Goal: Task Accomplishment & Management: Complete application form

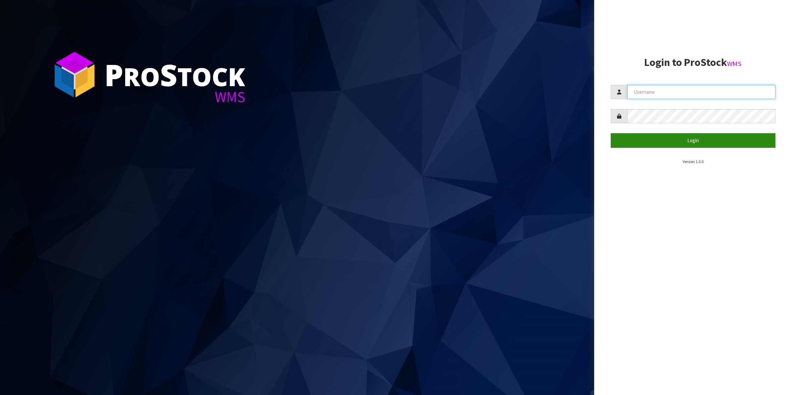
type input "Shingai"
click at [698, 140] on button "Login" at bounding box center [693, 140] width 165 height 14
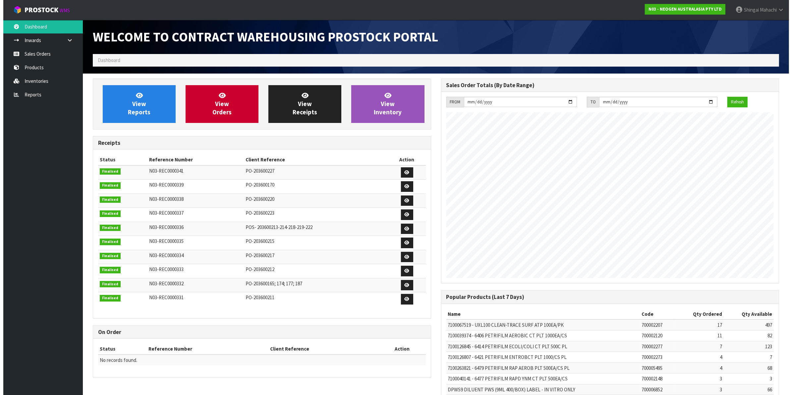
scroll to position [369, 348]
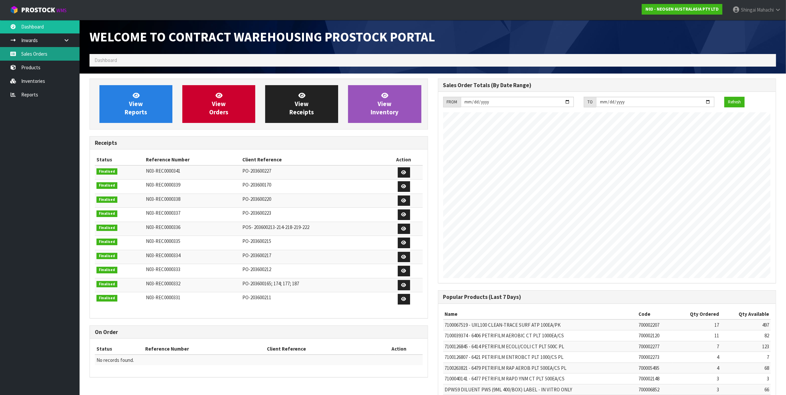
click at [28, 53] on link "Sales Orders" at bounding box center [40, 54] width 80 height 14
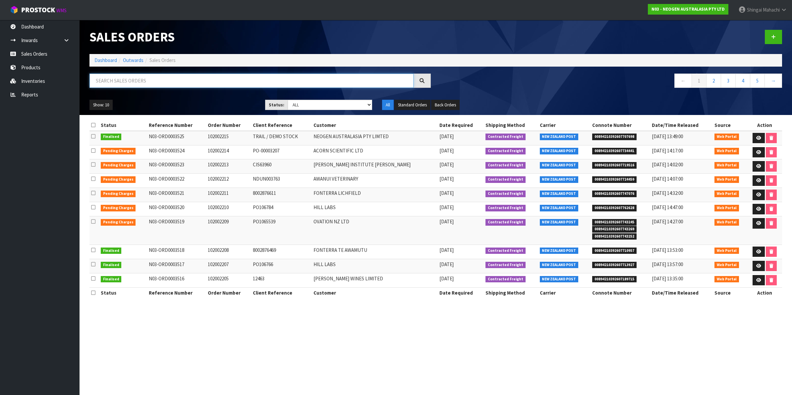
click at [145, 80] on input "text" at bounding box center [252, 81] width 324 height 14
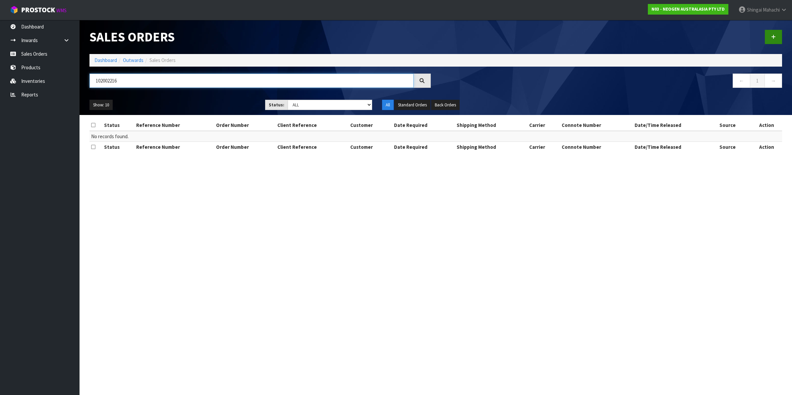
type input "102002216"
click at [769, 35] on link at bounding box center [773, 37] width 17 height 14
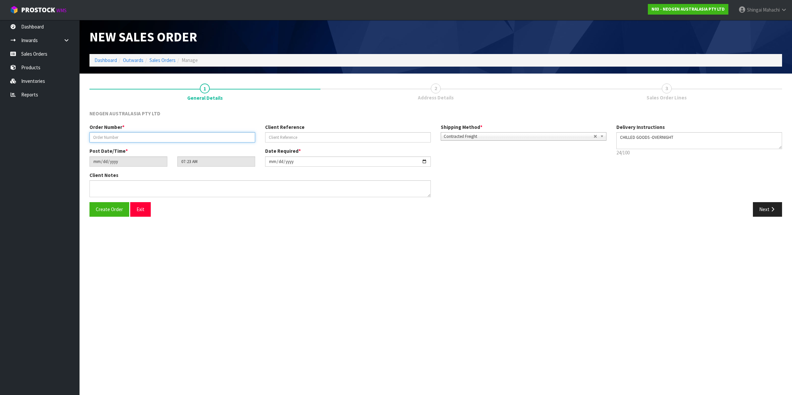
click at [116, 136] on input "text" at bounding box center [173, 137] width 166 height 10
type input "102002216"
click at [277, 139] on input "text" at bounding box center [348, 137] width 166 height 10
click at [284, 136] on input "text" at bounding box center [348, 137] width 166 height 10
paste input "P249057"
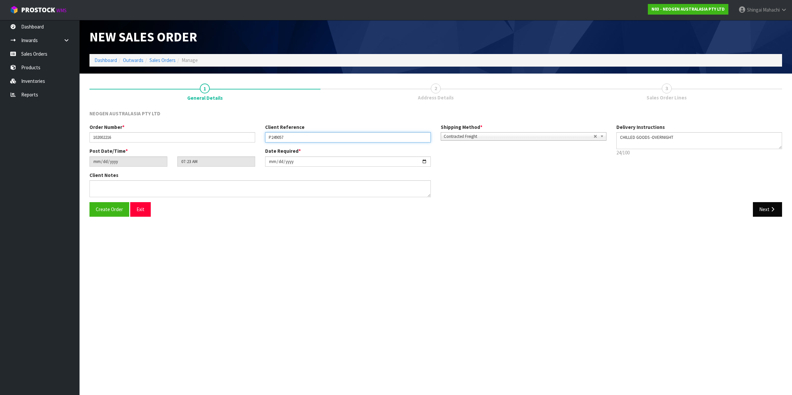
type input "P249057"
click at [770, 209] on icon "button" at bounding box center [773, 209] width 6 height 5
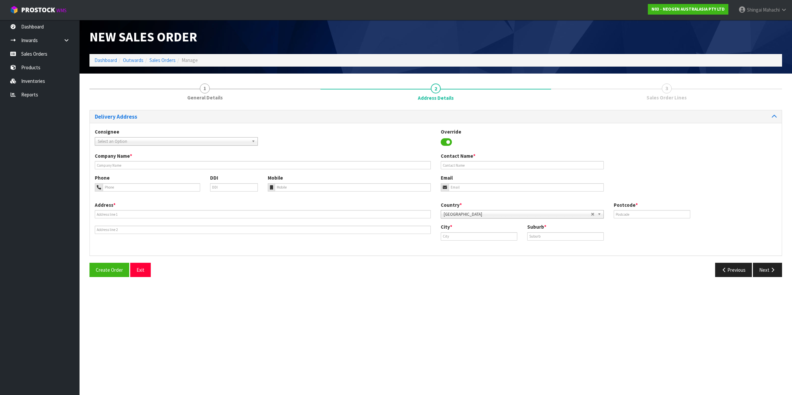
click at [163, 143] on span "Select an Option" at bounding box center [173, 142] width 151 height 8
type input "thermo"
click at [161, 158] on li "THERMO AUC - THERMO [PERSON_NAME] SCIENTIFIC NEW ZEALAND LIMITED" at bounding box center [176, 160] width 160 height 8
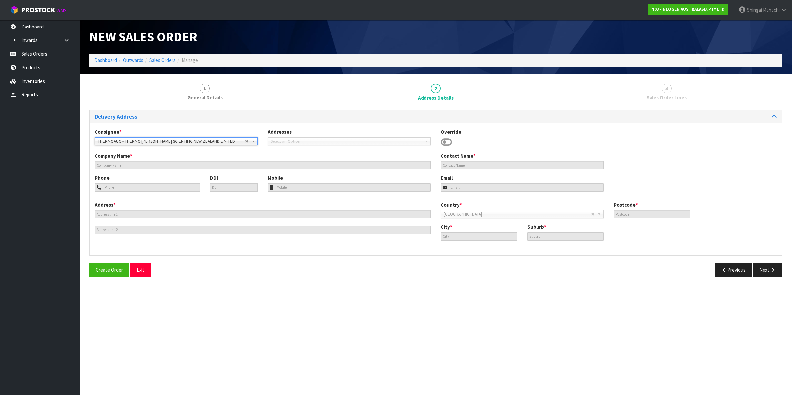
type input "THERMO [PERSON_NAME] SCIENTIFIC NEW ZEALAND LIMITED"
type input "[STREET_ADDRESS][PERSON_NAME]"
type input "0632"
type input "[GEOGRAPHIC_DATA]"
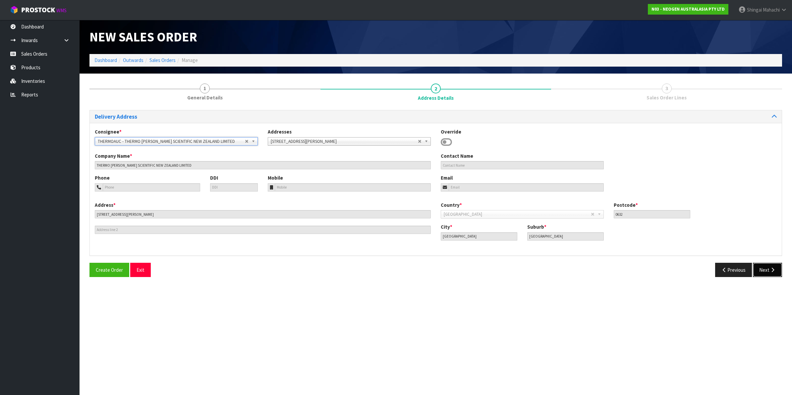
click at [768, 271] on button "Next" at bounding box center [767, 270] width 29 height 14
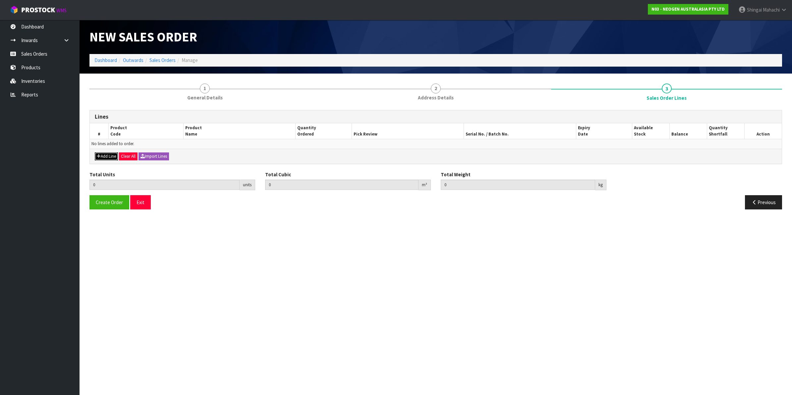
click at [101, 155] on button "Add Line" at bounding box center [106, 156] width 23 height 8
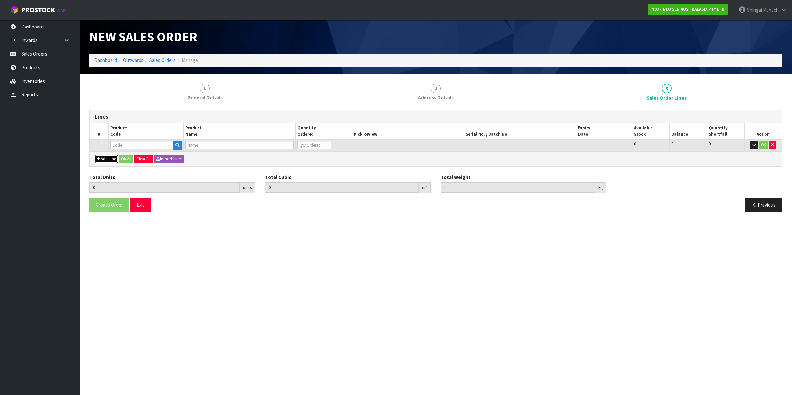
click at [101, 155] on button "Add Line" at bounding box center [106, 159] width 23 height 8
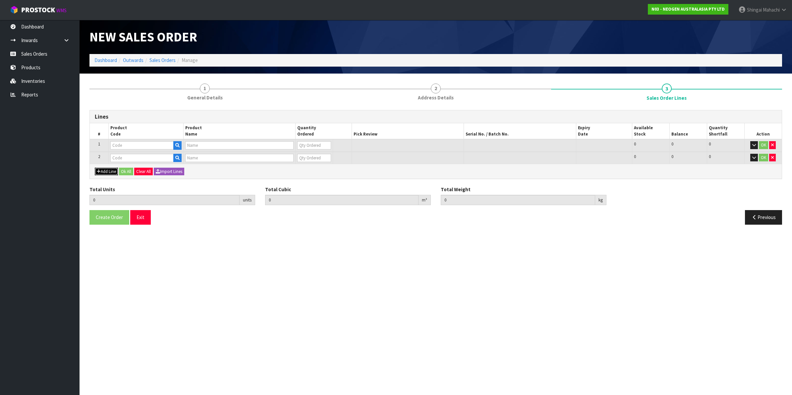
click at [103, 171] on button "Add Line" at bounding box center [106, 172] width 23 height 8
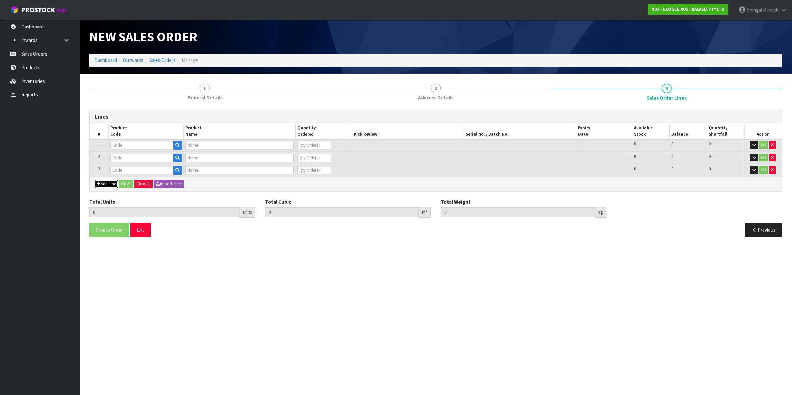
click at [107, 185] on button "Add Line" at bounding box center [106, 184] width 23 height 8
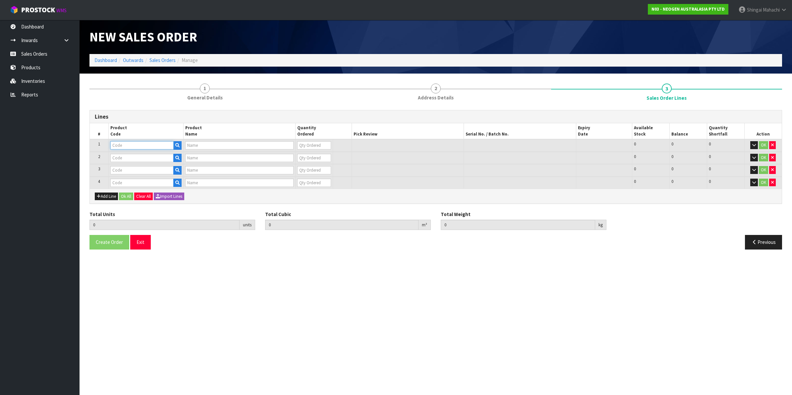
click at [120, 143] on input "text" at bounding box center [141, 145] width 63 height 8
paste input "700002120"
type input "700002120"
type input "7100039374 - 6406 PETRIFILM AEROBIC CT PLT 1000EA/CS"
type input "0"
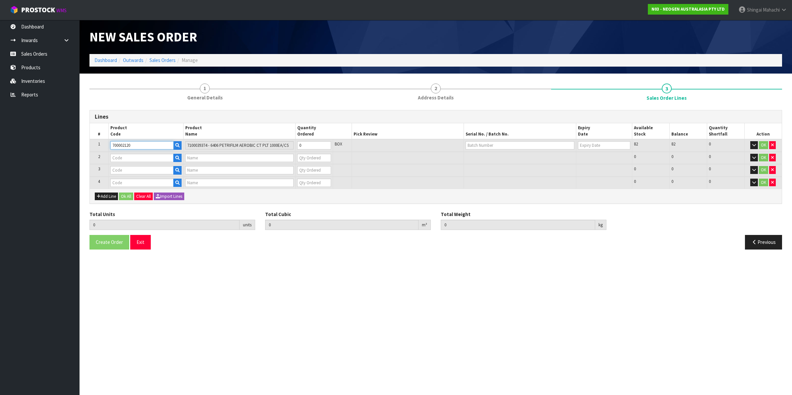
type input "700002120"
click at [145, 158] on input "text" at bounding box center [141, 158] width 63 height 8
paste input "700002277"
type input "700002277"
type input "7100126845 - 6414 PETRIFILM ECOLI/COLI CT PLT 500C PL"
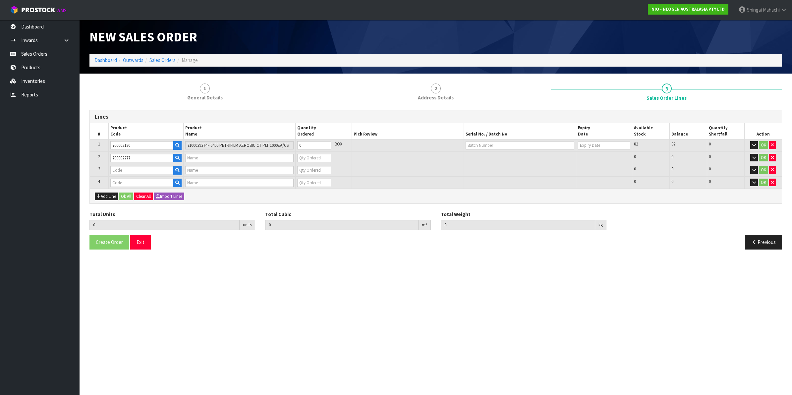
type input "0"
click at [120, 170] on input "text" at bounding box center [141, 170] width 63 height 8
paste input "700002273"
type input "700002273"
type input "7100126807 - 6421 PETRIFILM ENTROBCT PLT 1000/CS PL"
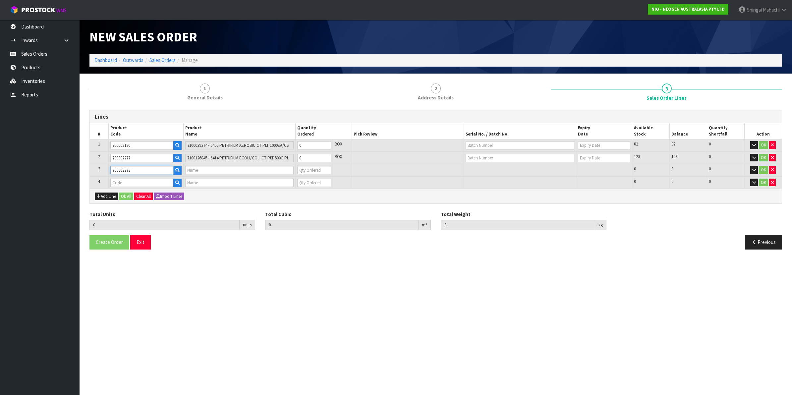
type input "0"
type input "700002273"
click at [116, 181] on input "text" at bounding box center [141, 183] width 63 height 8
paste input "700006852"
type input "700006852"
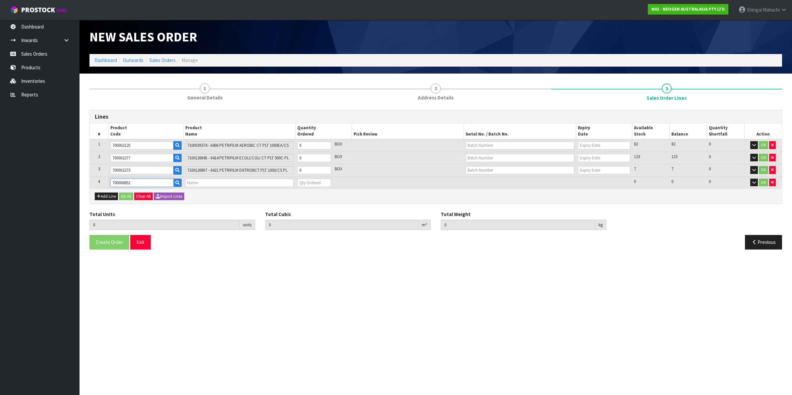
type input "0.000000"
type input "0.000"
type input "DPWS9 DILUENT PWS (9ML 400/BOX) LABEL - IN VITRO ONLY"
type input "0"
type input "700006852"
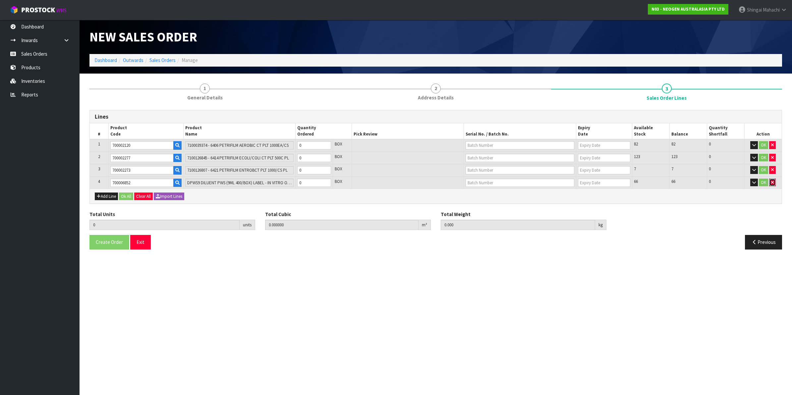
click at [773, 182] on icon "button" at bounding box center [772, 182] width 3 height 4
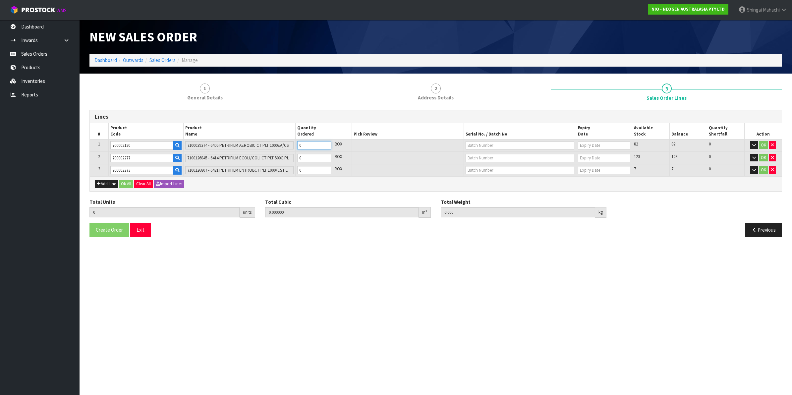
drag, startPoint x: 308, startPoint y: 143, endPoint x: 276, endPoint y: 151, distance: 32.8
click at [276, 151] on table "# Product Code Product Name Quantity Ordered Pick Review Serial No. / Batch No.…" at bounding box center [436, 149] width 692 height 53
type input "1"
type input "0.00736"
type input "2"
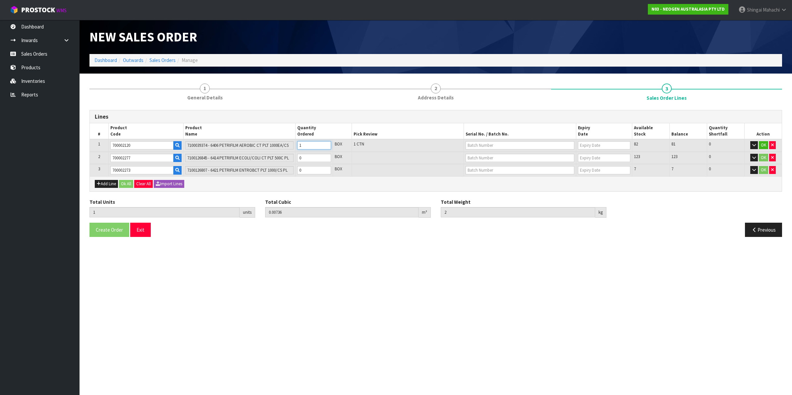
type input "1"
click at [284, 156] on tr "2 700002277 7100126845 - 6414 PETRIFILM ECOLI/COLI CT PLT 500C PL 0 BOX 123 123…" at bounding box center [436, 158] width 692 height 13
type input "2"
type input "0.01876"
type input "3.7"
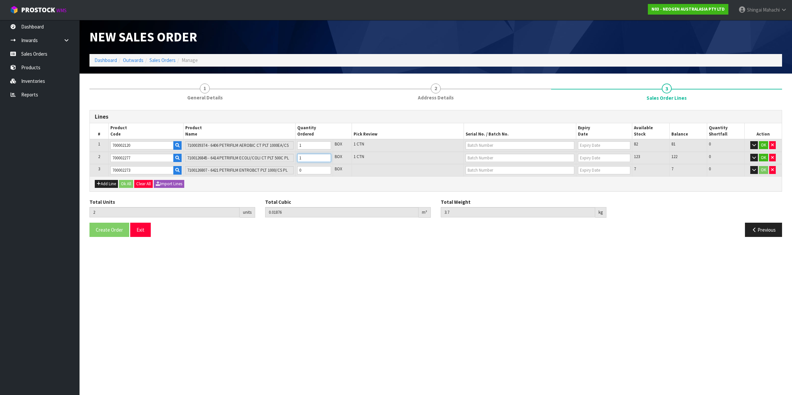
type input "1"
click at [277, 171] on tr "3 700002273 7100126807 - 6421 PETRIFILM ENTROBCT PLT 1000/CS PL 0 BOX 7 7 0 OK" at bounding box center [436, 170] width 692 height 12
type input "3"
type input "0.037012"
type input "7"
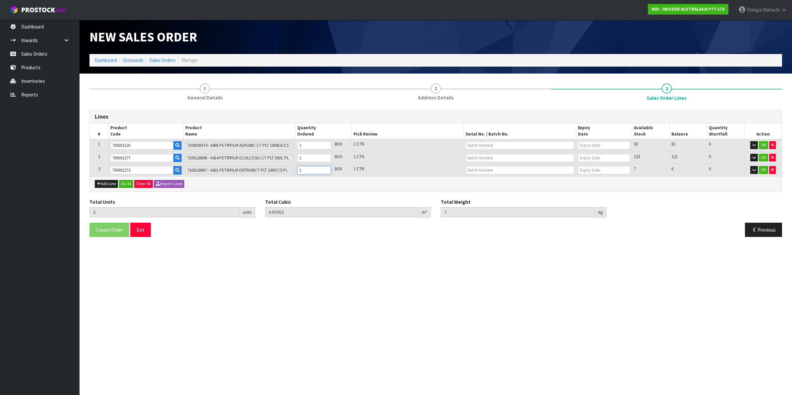
type input "1"
click at [481, 143] on input "text" at bounding box center [520, 145] width 109 height 8
click at [492, 156] on link "345HEK" at bounding box center [492, 156] width 52 height 9
type input "345HEK"
type input "[DATE]"
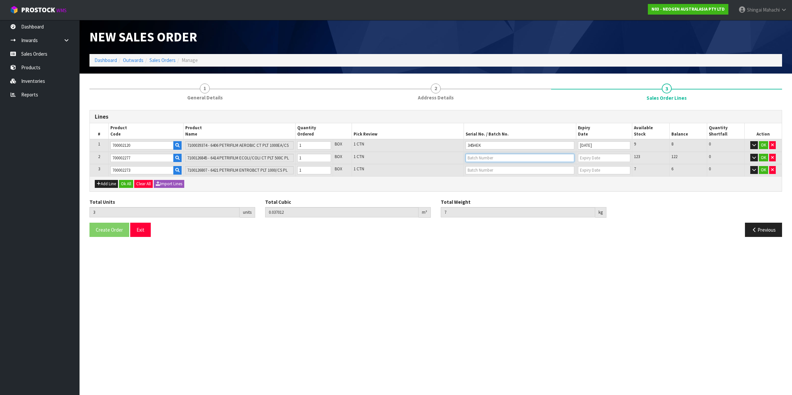
click at [480, 156] on input "text" at bounding box center [520, 158] width 109 height 8
click at [487, 168] on link "418325133C" at bounding box center [492, 168] width 52 height 9
type input "418325133C"
type input "[DATE]"
click at [475, 171] on input "text" at bounding box center [520, 170] width 109 height 8
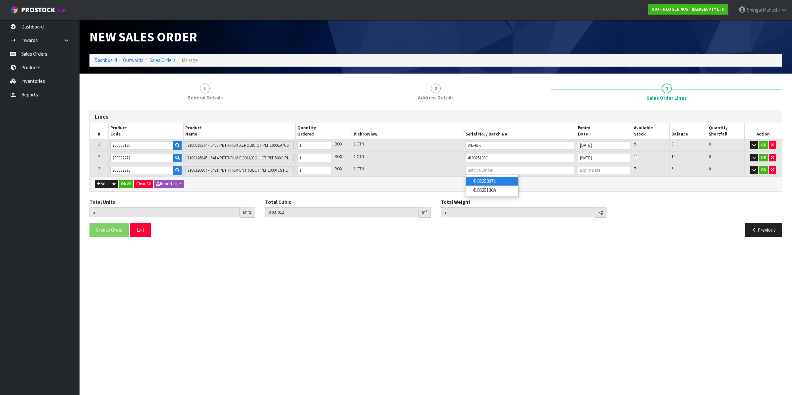
click at [481, 183] on link "418325037c" at bounding box center [492, 181] width 52 height 9
type input "418325037c"
type input "[DATE]"
click at [761, 170] on button "OK" at bounding box center [763, 170] width 9 height 8
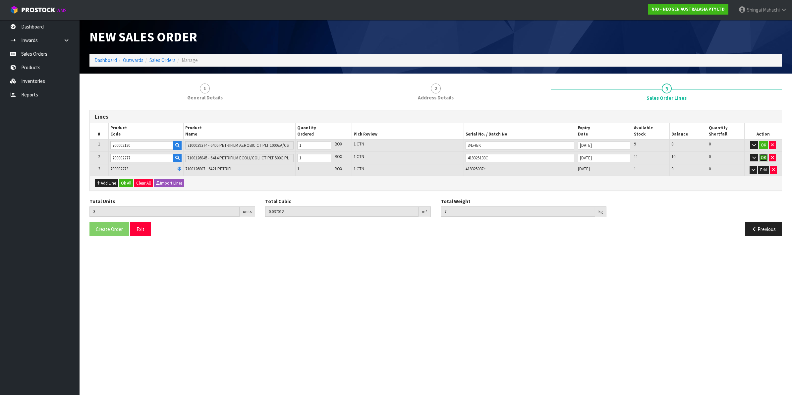
click at [761, 154] on button "OK" at bounding box center [763, 158] width 9 height 8
click at [761, 145] on button "OK" at bounding box center [763, 145] width 9 height 8
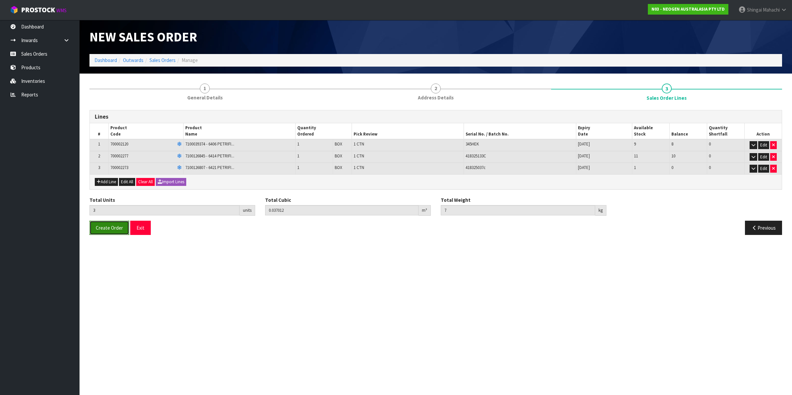
click at [104, 228] on span "Create Order" at bounding box center [109, 228] width 27 height 6
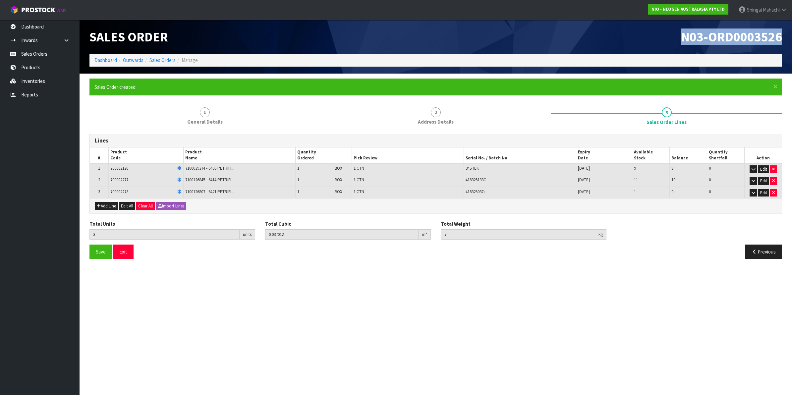
drag, startPoint x: 684, startPoint y: 37, endPoint x: 783, endPoint y: 32, distance: 99.9
click at [783, 32] on div "N03-ORD0003526" at bounding box center [611, 37] width 351 height 34
copy span "N03-ORD0003526"
click at [161, 57] on link "Sales Orders" at bounding box center [163, 60] width 26 height 6
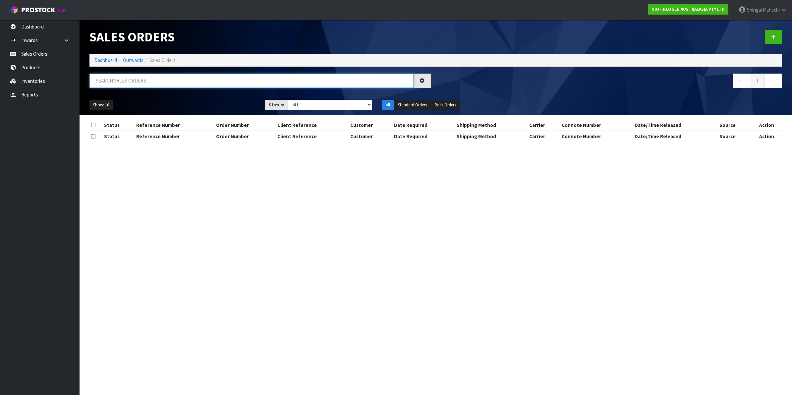
click at [156, 84] on input "text" at bounding box center [252, 81] width 324 height 14
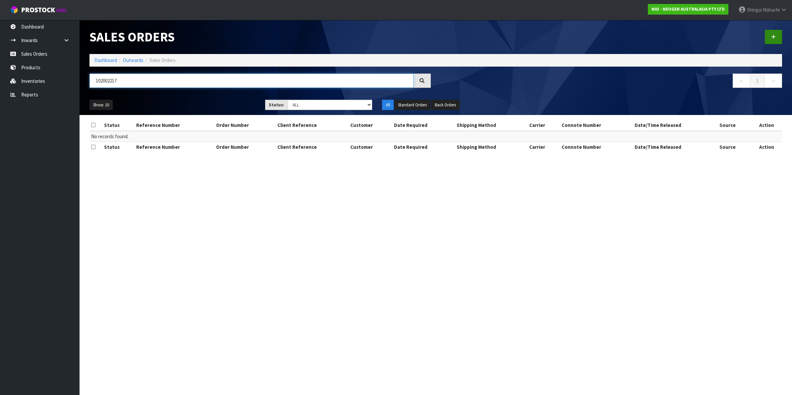
type input "102002217"
click at [773, 33] on link at bounding box center [773, 37] width 17 height 14
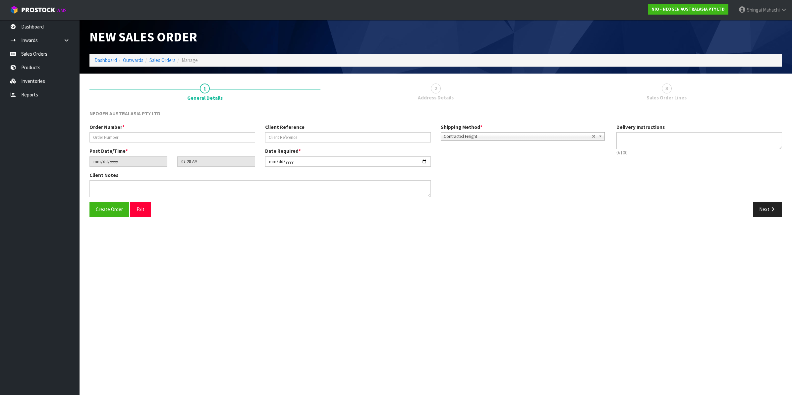
type textarea "CHILLED GOODS -OVERNIGHT"
click at [97, 133] on input "text" at bounding box center [173, 137] width 166 height 10
type input "102002217"
click at [301, 136] on input "text" at bounding box center [348, 137] width 166 height 10
paste input "8002877296"
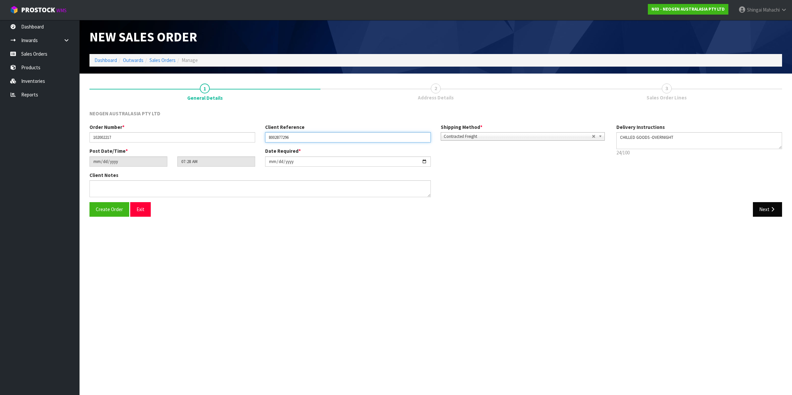
type input "8002877296"
click at [765, 207] on button "Next" at bounding box center [767, 209] width 29 height 14
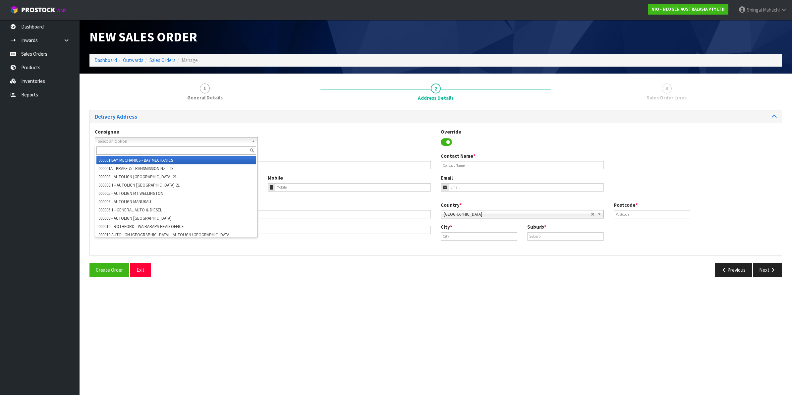
click at [159, 139] on span "Select an Option" at bounding box center [173, 142] width 151 height 8
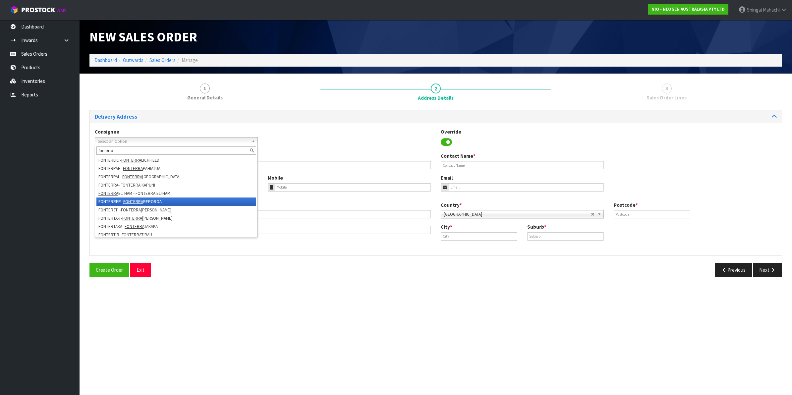
scroll to position [166, 0]
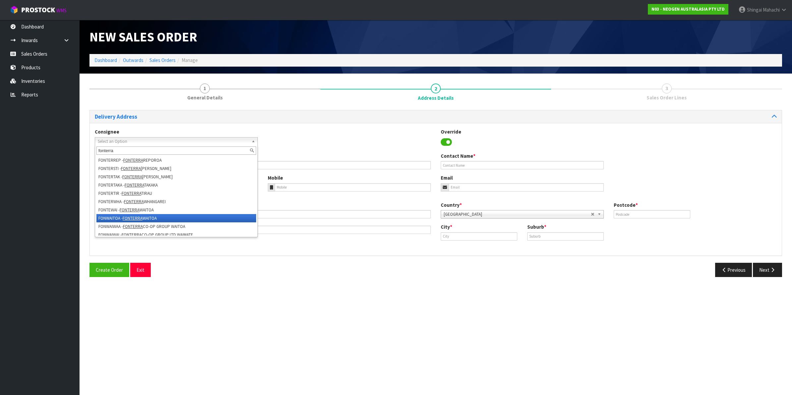
type input "fonterra"
click at [122, 216] on li "FONWAITOA - FONTERRA WAITOA" at bounding box center [176, 218] width 160 height 8
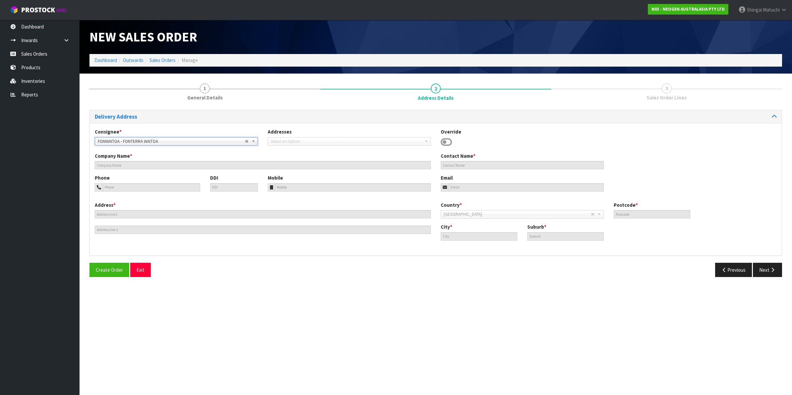
type input "FONTERRA WAITOA"
type input "CORNER NO. 1 ROAD & STATE HIGHWAY 26"
type input "3380"
type input "WAITOA"
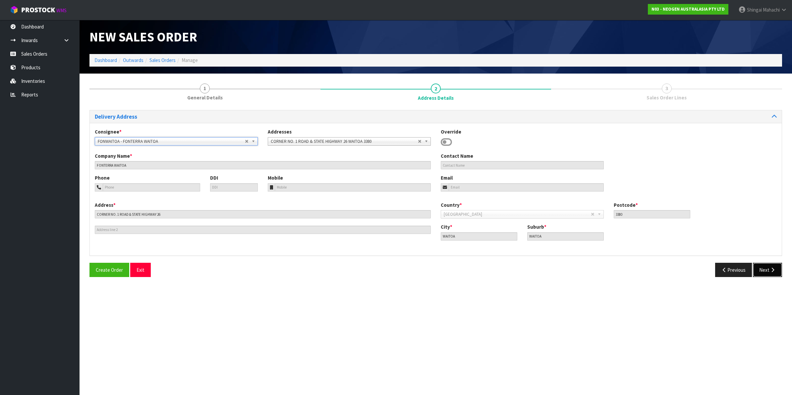
click at [768, 270] on button "Next" at bounding box center [767, 270] width 29 height 14
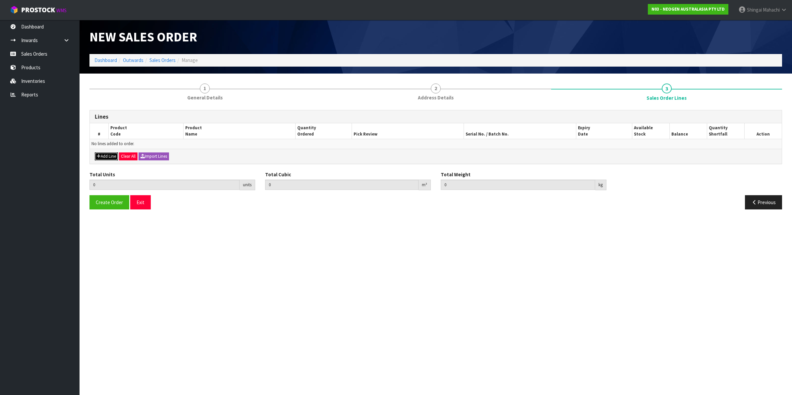
click at [113, 156] on button "Add Line" at bounding box center [106, 156] width 23 height 8
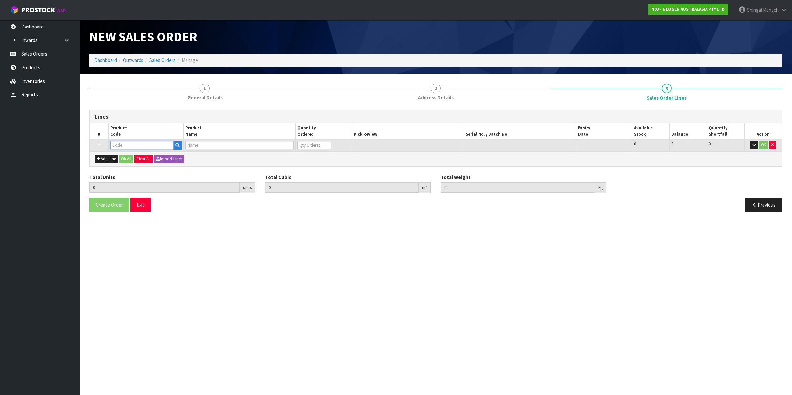
click at [120, 145] on input "text" at bounding box center [141, 145] width 63 height 8
click at [133, 146] on input "text" at bounding box center [141, 145] width 63 height 8
paste input "700002120"
type input "700002120"
type input "0.000000"
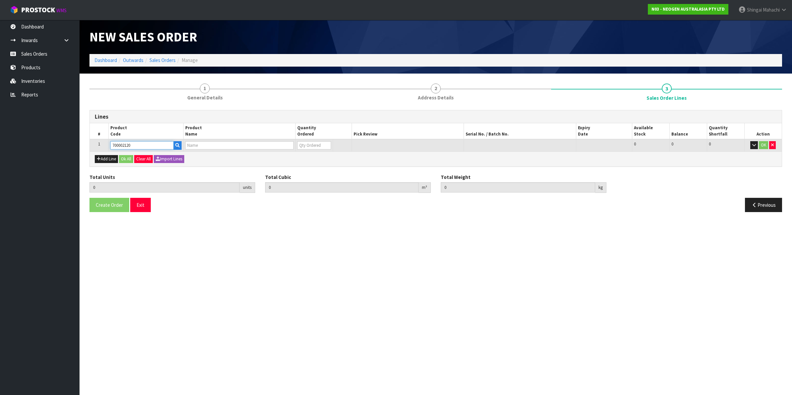
type input "0.000"
type input "7100039374 - 6406 PETRIFILM AEROBIC CT PLT 1000EA/CS"
type input "0"
type input "700002120"
click at [284, 149] on tr "1 700002120 7100039374 - 6406 PETRIFILM AEROBIC CT PLT 1000EA/CS 0 BOX 82 82 0 …" at bounding box center [436, 145] width 692 height 12
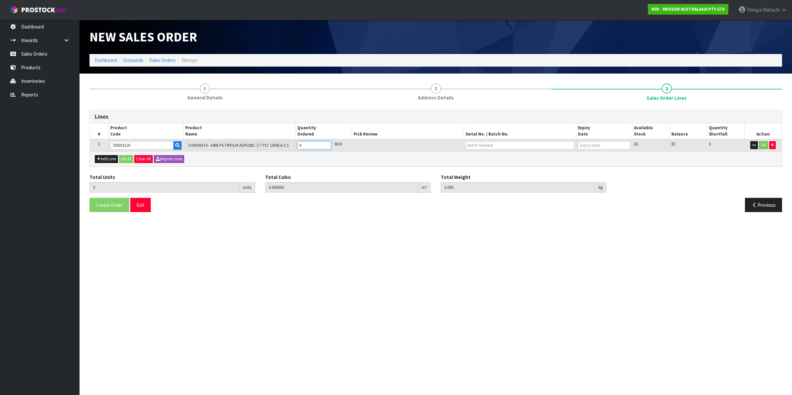
type input "2"
type input "0.01472"
type input "4"
type input "2"
click at [491, 146] on input "text" at bounding box center [520, 145] width 109 height 8
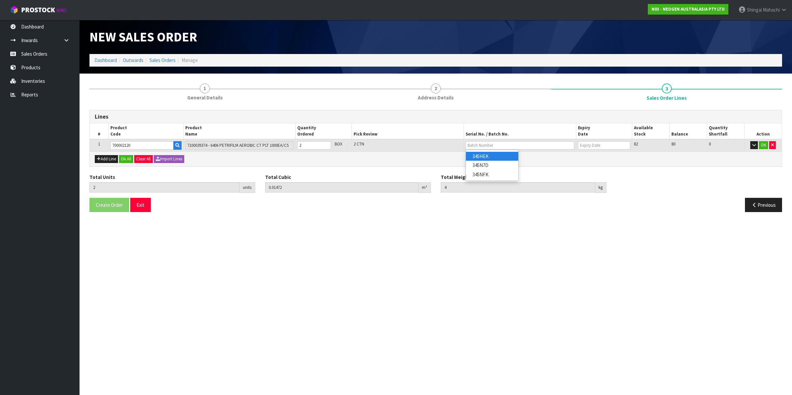
click at [490, 155] on link "345HEK" at bounding box center [492, 156] width 52 height 9
type input "345HEK"
type input "[DATE]"
click at [766, 146] on button "OK" at bounding box center [763, 145] width 9 height 8
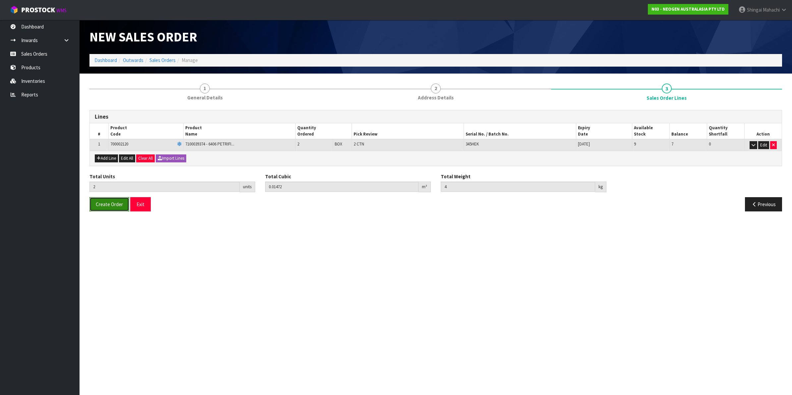
click at [116, 204] on span "Create Order" at bounding box center [109, 204] width 27 height 6
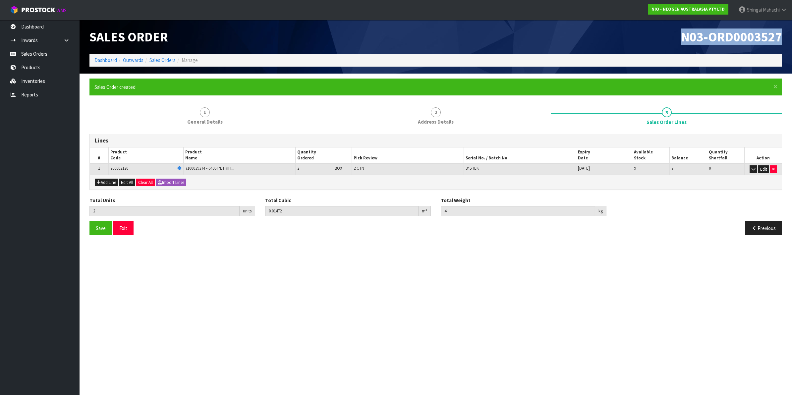
drag, startPoint x: 680, startPoint y: 36, endPoint x: 783, endPoint y: 35, distance: 102.4
click at [783, 35] on div "N03-ORD0003527" at bounding box center [611, 37] width 351 height 34
copy span "N03-ORD0003527"
click at [158, 60] on link "Sales Orders" at bounding box center [163, 60] width 26 height 6
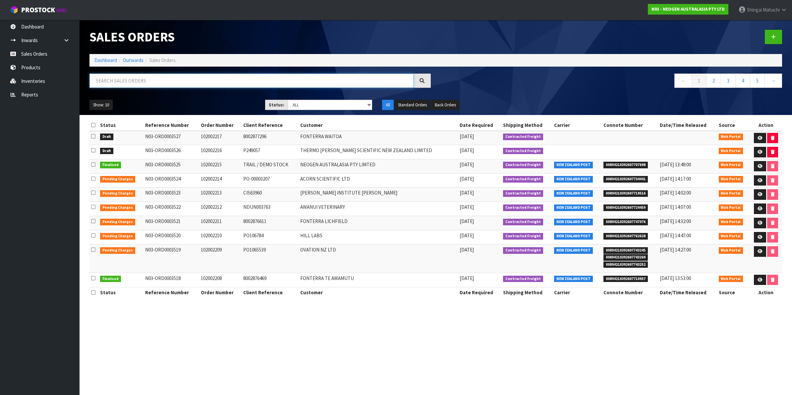
click at [117, 80] on input "text" at bounding box center [252, 81] width 324 height 14
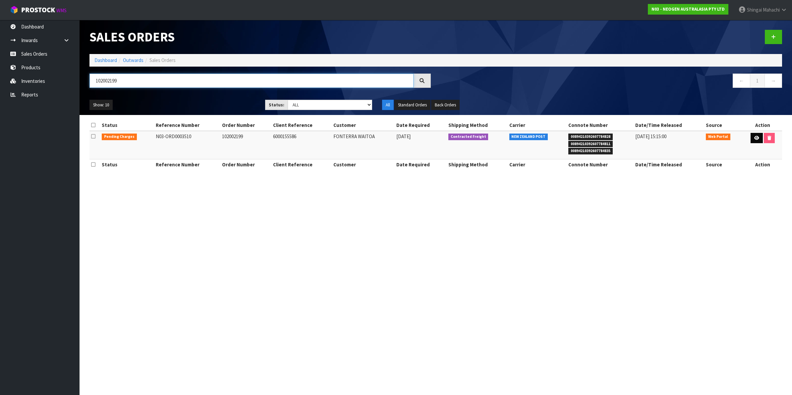
type input "102002199"
click at [757, 140] on icon at bounding box center [757, 138] width 5 height 4
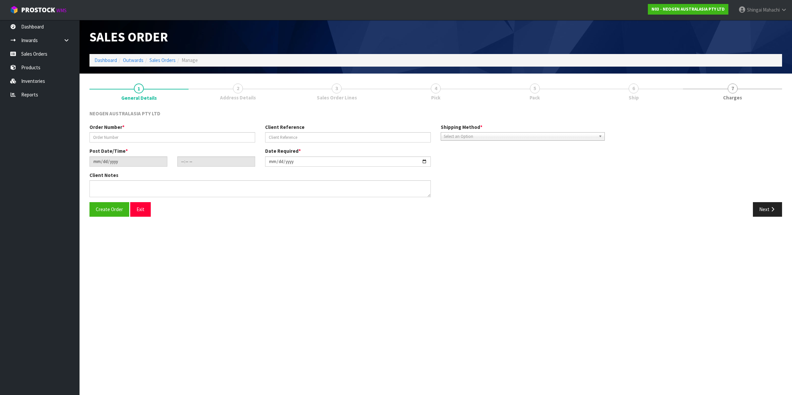
type input "102002199"
type input "6000155586"
type input "[DATE]"
type input "11:36:00.000"
type input "[DATE]"
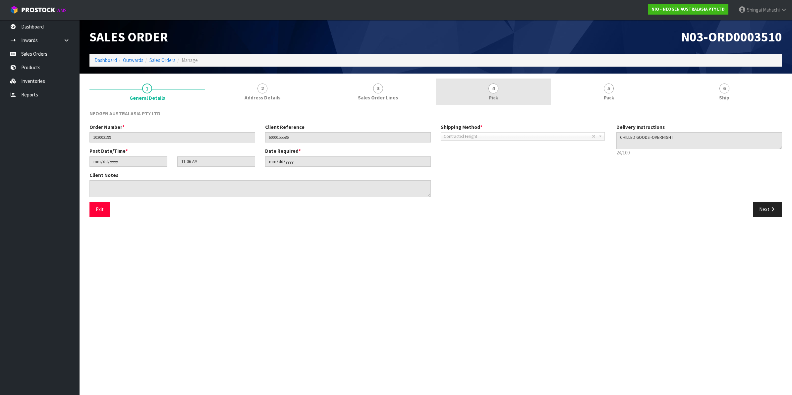
click at [493, 89] on span "4" at bounding box center [494, 89] width 10 height 10
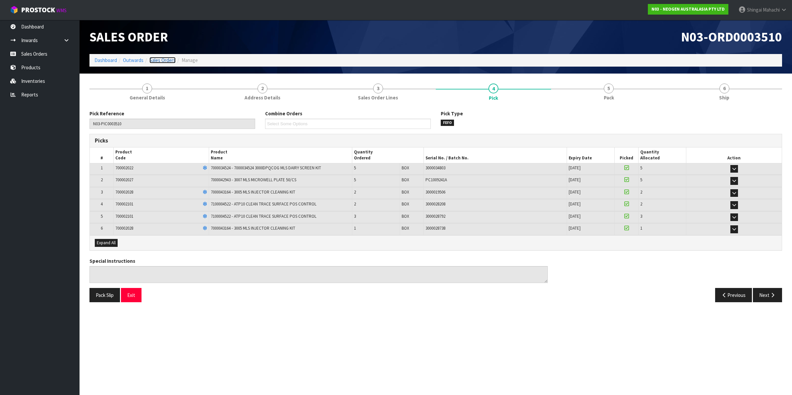
click at [155, 59] on link "Sales Orders" at bounding box center [163, 60] width 26 height 6
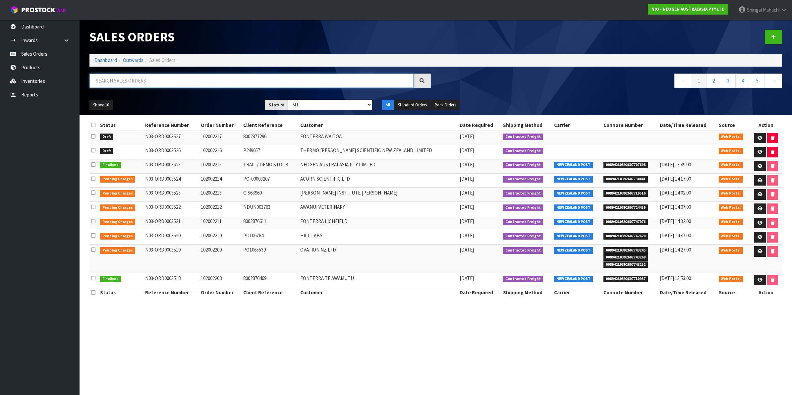
click at [151, 83] on input "text" at bounding box center [252, 81] width 324 height 14
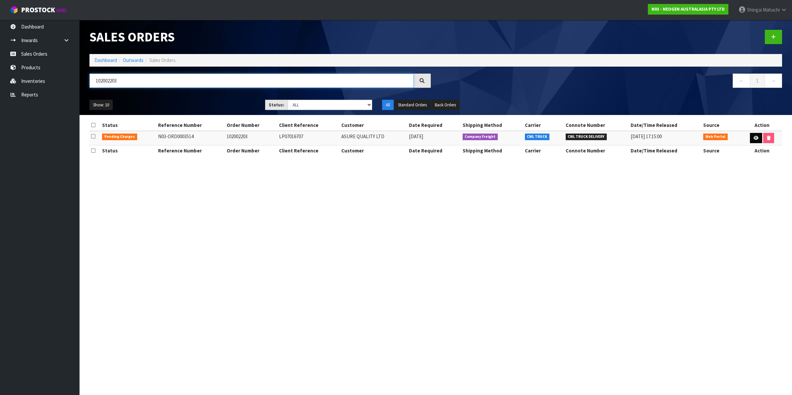
type input "102002203"
click at [757, 138] on icon at bounding box center [756, 138] width 5 height 4
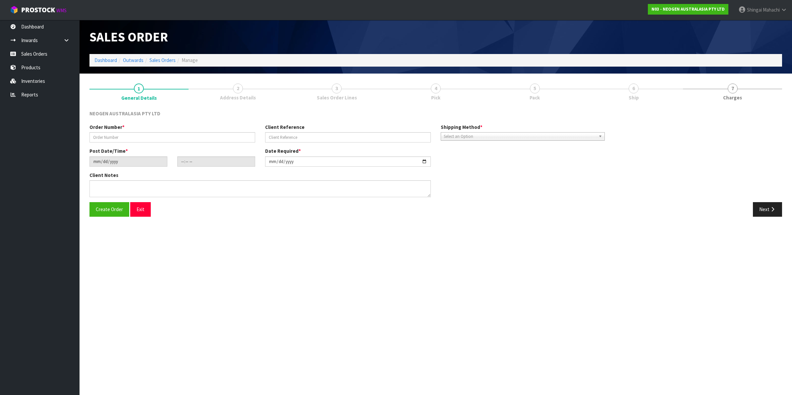
type input "102002203"
type input "LP07016707"
type input "[DATE]"
type input "17:46:00.000"
type input "[DATE]"
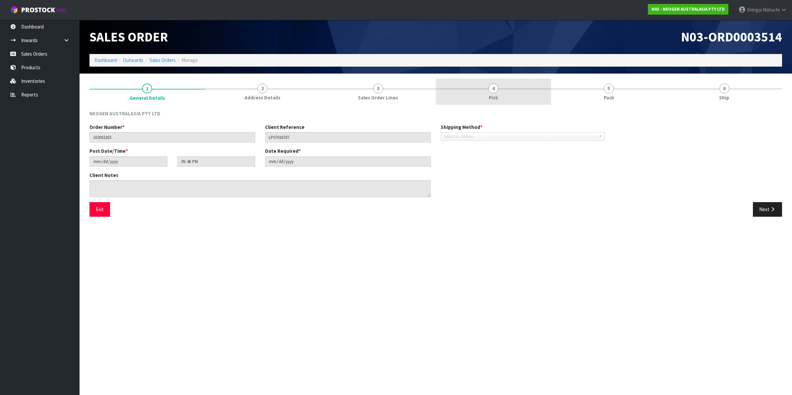
click at [496, 90] on span "4" at bounding box center [494, 89] width 10 height 10
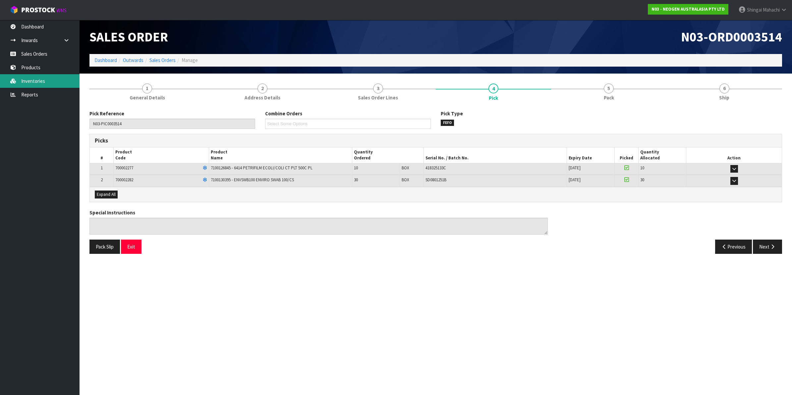
click at [28, 82] on link "Inventories" at bounding box center [40, 81] width 80 height 14
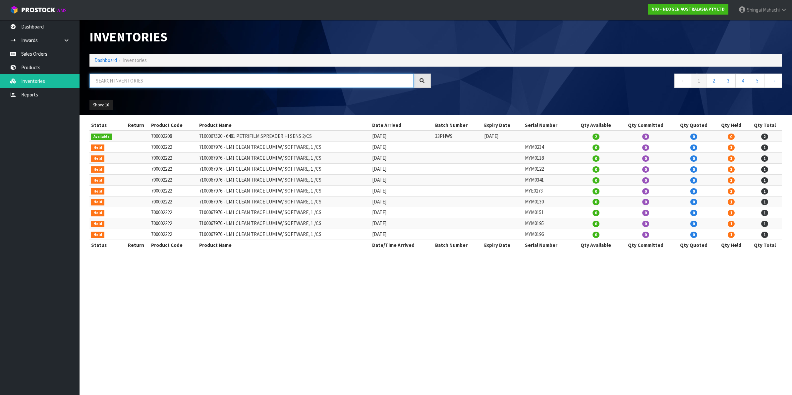
click at [128, 85] on input "text" at bounding box center [252, 81] width 324 height 14
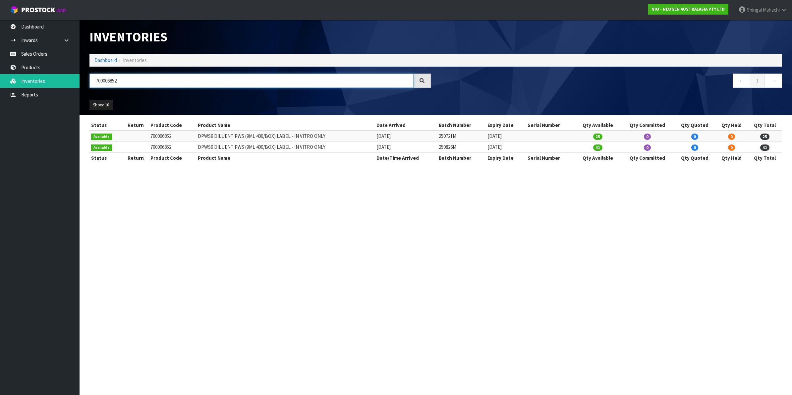
type input "700006852"
drag, startPoint x: 440, startPoint y: 146, endPoint x: 458, endPoint y: 146, distance: 17.9
click at [458, 146] on td "250826M" at bounding box center [461, 147] width 49 height 11
copy td "250826M"
click at [29, 53] on link "Sales Orders" at bounding box center [40, 54] width 80 height 14
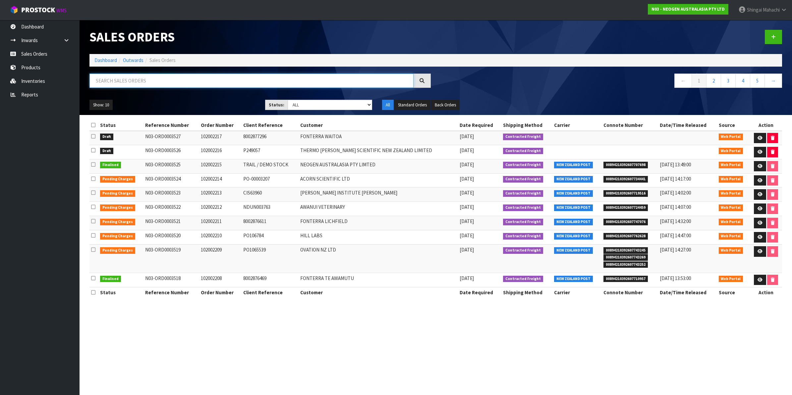
click at [148, 80] on input "text" at bounding box center [252, 81] width 324 height 14
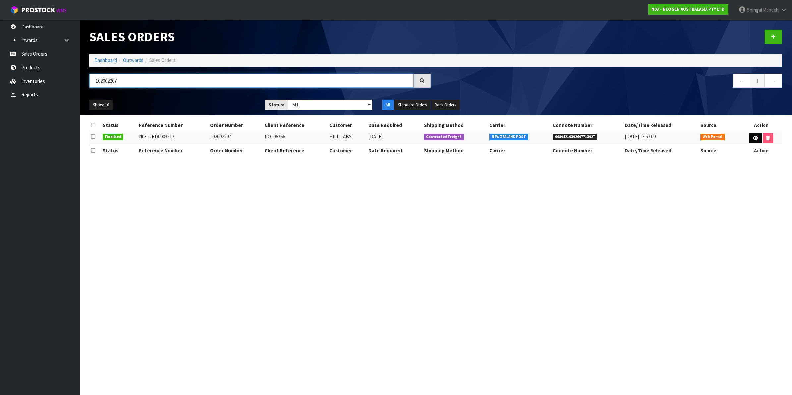
type input "102002207"
click at [753, 136] on icon at bounding box center [755, 138] width 5 height 4
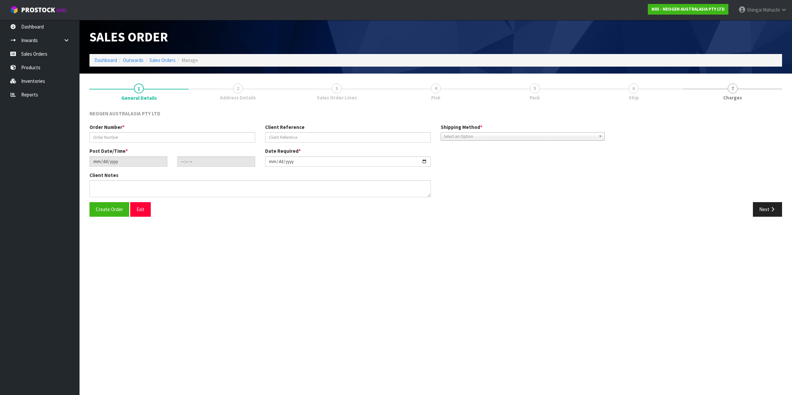
type input "102002207"
type input "PO106766"
type input "[DATE]"
type input "11:27:00.000"
type input "[DATE]"
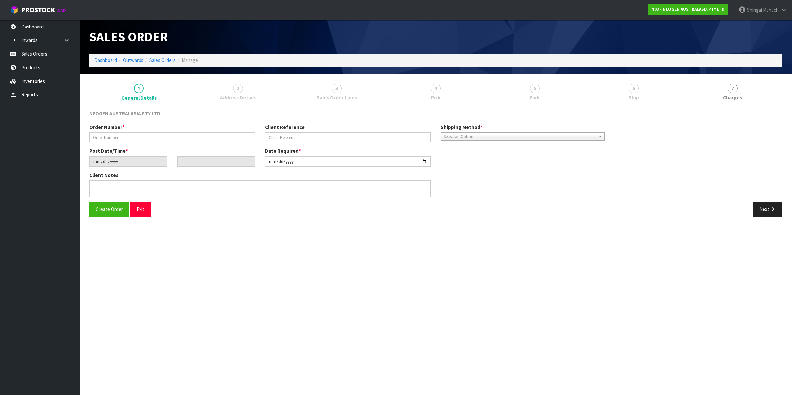
type textarea "ATTN: INWARDS GOODS (BAY 3)"
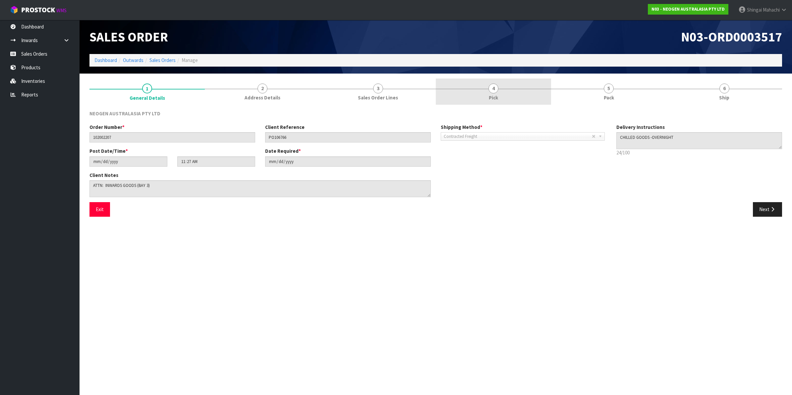
click at [496, 87] on span "4" at bounding box center [494, 89] width 10 height 10
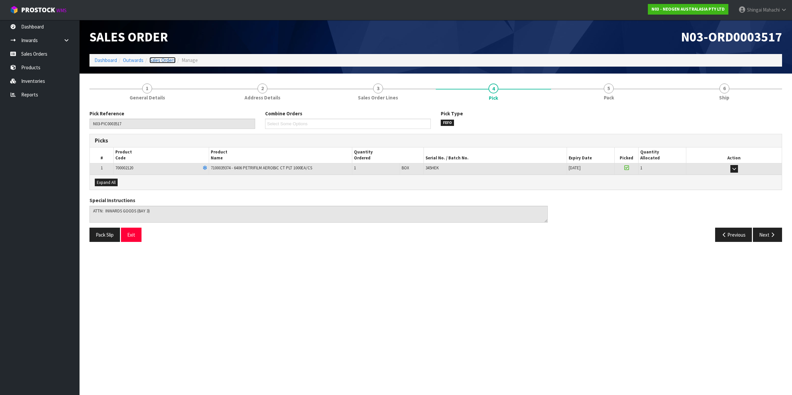
click at [158, 60] on link "Sales Orders" at bounding box center [163, 60] width 26 height 6
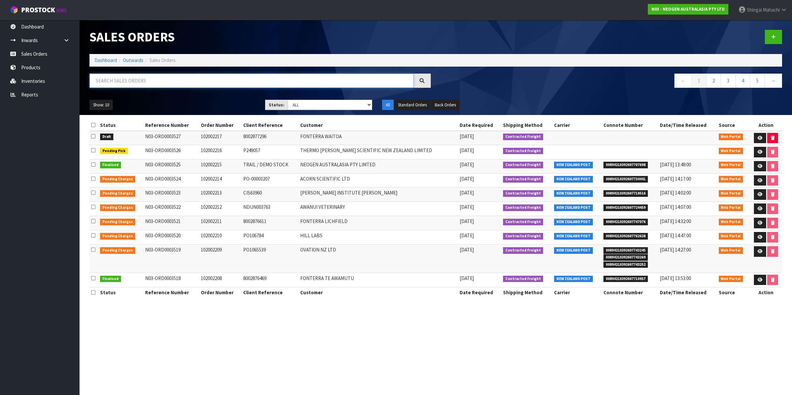
click at [132, 80] on input "text" at bounding box center [252, 81] width 324 height 14
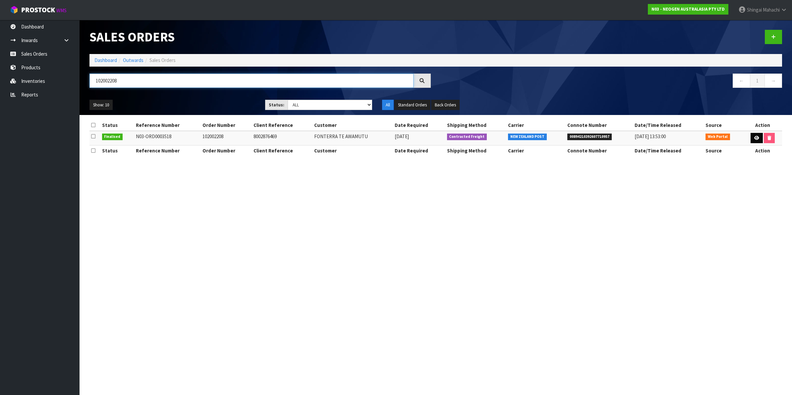
type input "102002208"
click at [756, 139] on icon at bounding box center [757, 138] width 5 height 4
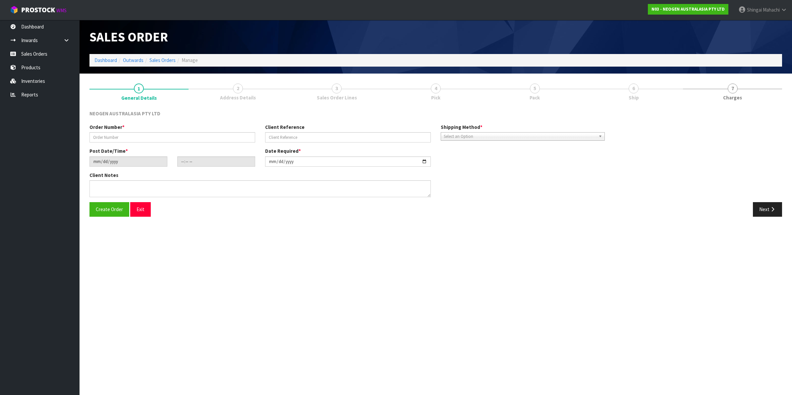
type input "102002208"
type input "8002876469"
type input "[DATE]"
type input "11:30:00.000"
type input "[DATE]"
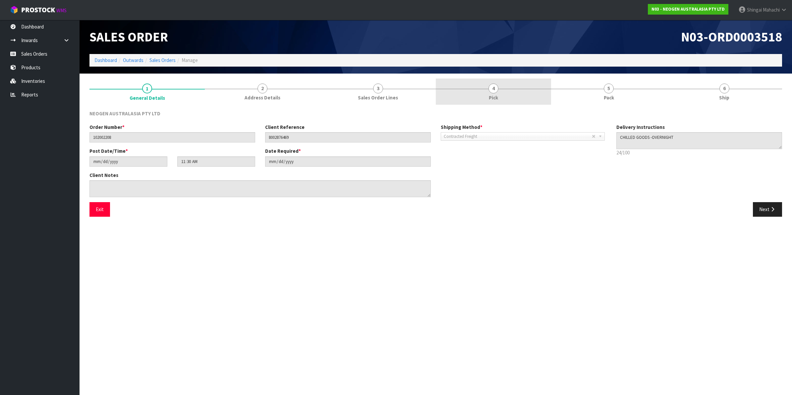
click at [496, 89] on span "4" at bounding box center [494, 89] width 10 height 10
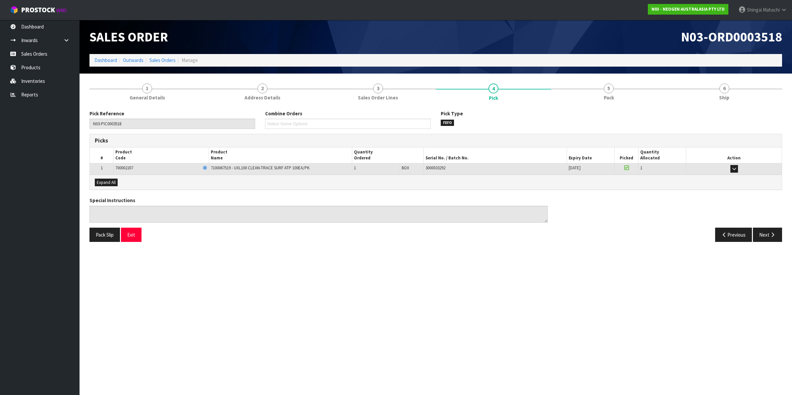
click at [163, 57] on li "Sales Orders" at bounding box center [160, 60] width 32 height 7
click at [163, 64] on ol "Dashboard Outwards Sales Orders Manage" at bounding box center [436, 60] width 693 height 12
click at [163, 60] on link "Sales Orders" at bounding box center [163, 60] width 26 height 6
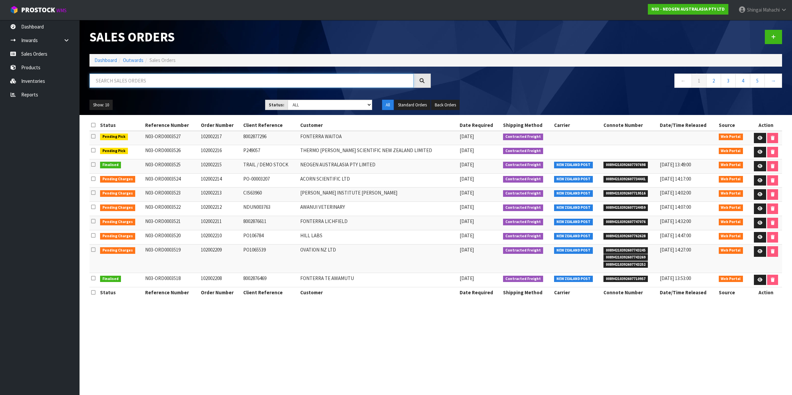
click at [131, 78] on input "text" at bounding box center [252, 81] width 324 height 14
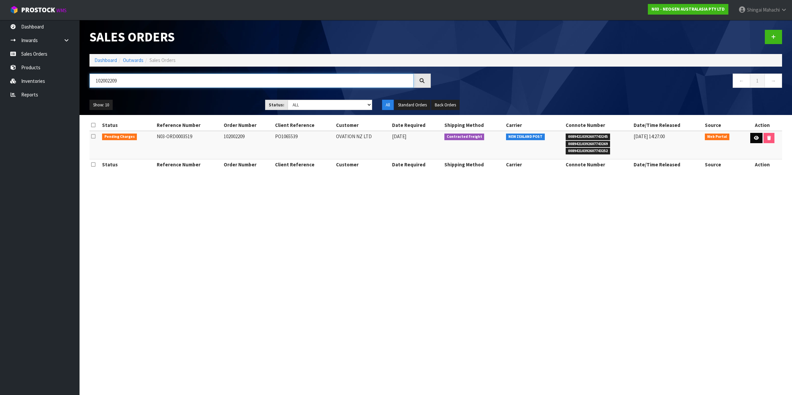
type input "102002209"
click at [754, 137] on icon at bounding box center [756, 138] width 5 height 4
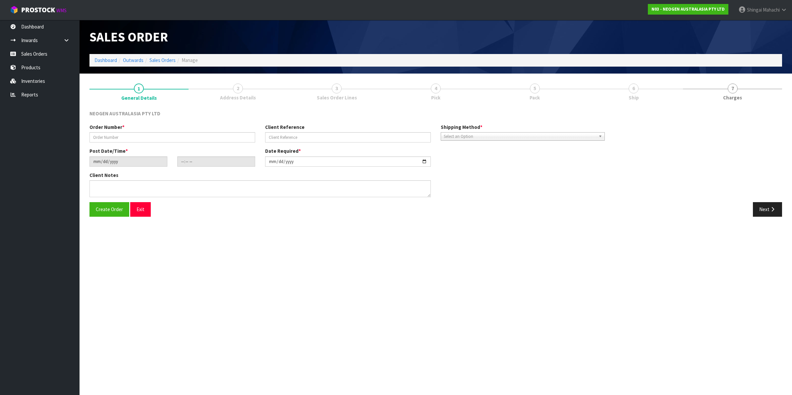
type input "102002209"
type input "PO1065539"
type input "[DATE]"
type input "11:33:00.000"
type input "[DATE]"
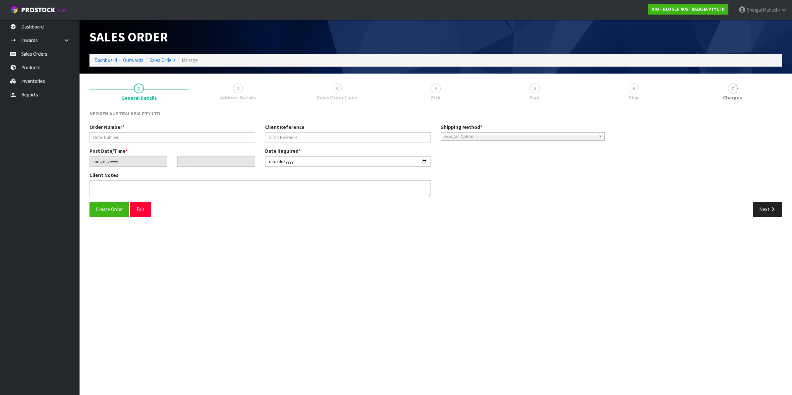
type textarea "ATTN: [PERSON_NAME] _ LABORATORY"
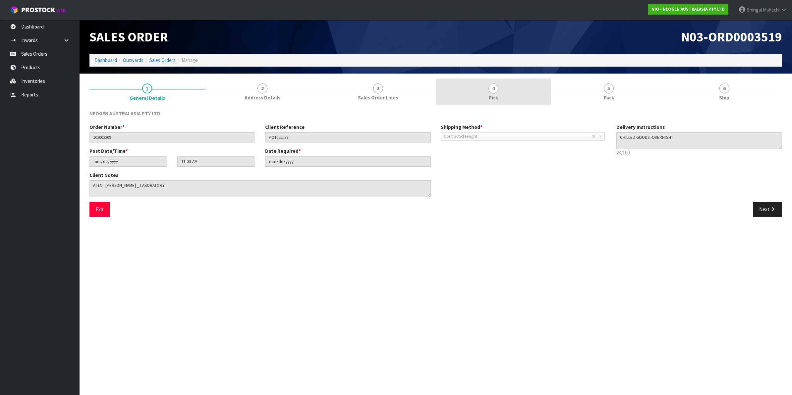
click at [491, 92] on span "4" at bounding box center [494, 89] width 10 height 10
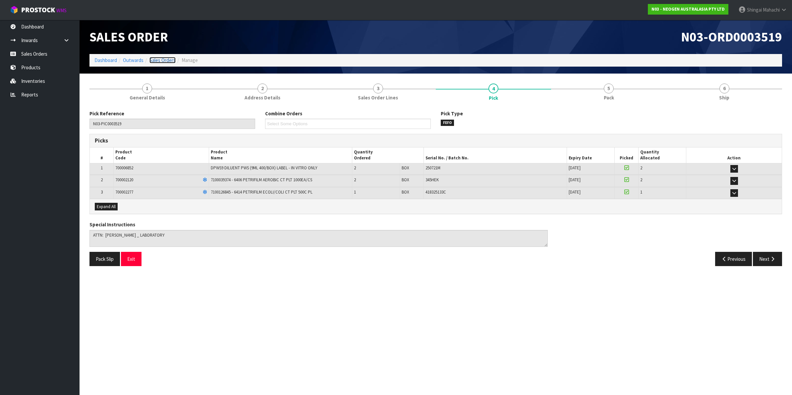
click at [159, 62] on link "Sales Orders" at bounding box center [163, 60] width 26 height 6
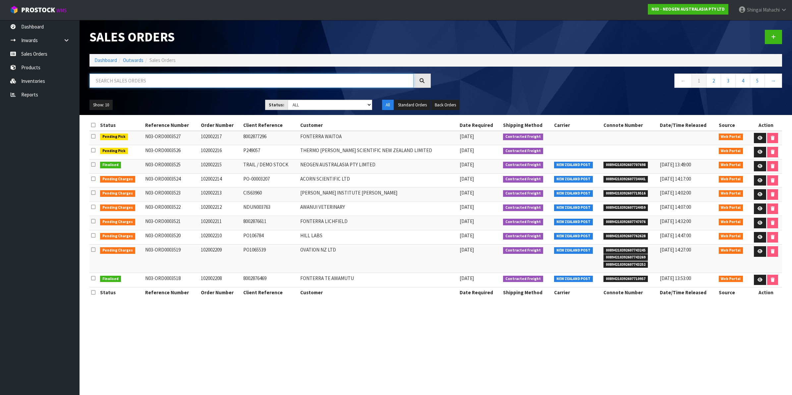
click at [122, 80] on input "text" at bounding box center [252, 81] width 324 height 14
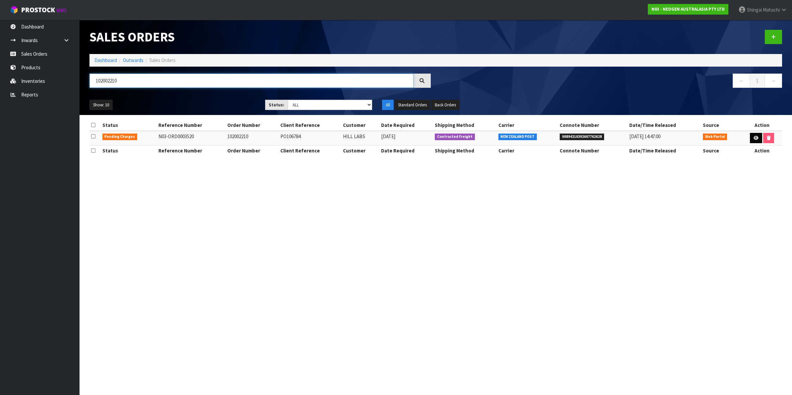
type input "102002210"
click at [754, 138] on icon at bounding box center [756, 138] width 5 height 4
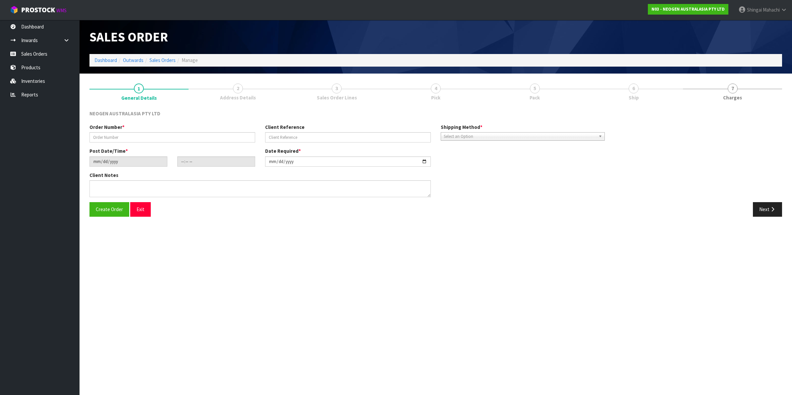
type input "102002210"
type input "PO106784"
type input "[DATE]"
type input "11:37:00.000"
type input "[DATE]"
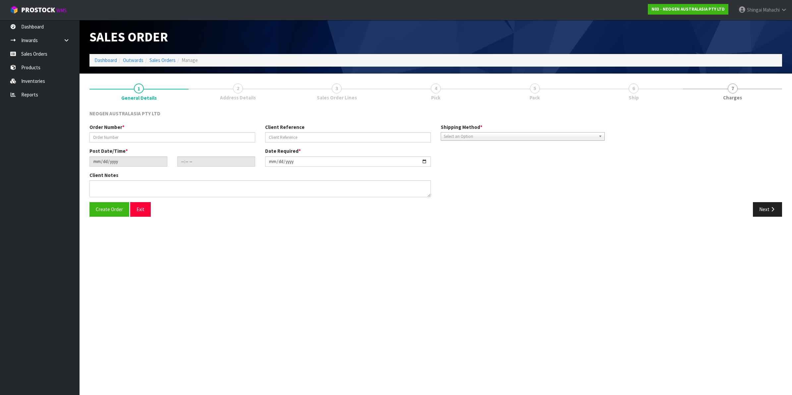
type textarea "ATTN: INWARDS GOODS"
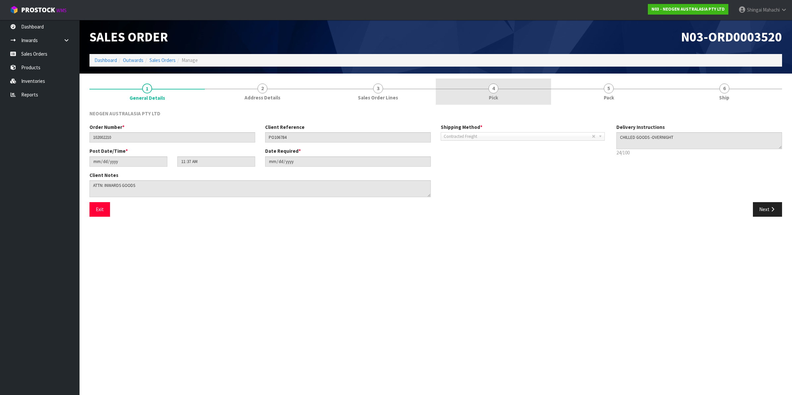
click at [491, 88] on span "4" at bounding box center [494, 89] width 10 height 10
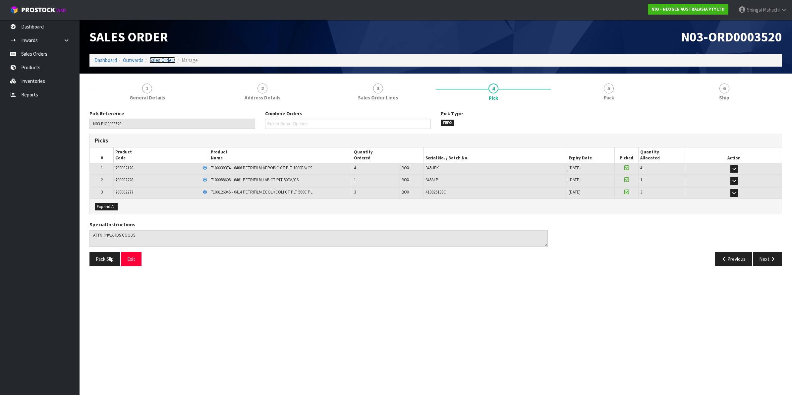
click at [166, 59] on link "Sales Orders" at bounding box center [163, 60] width 26 height 6
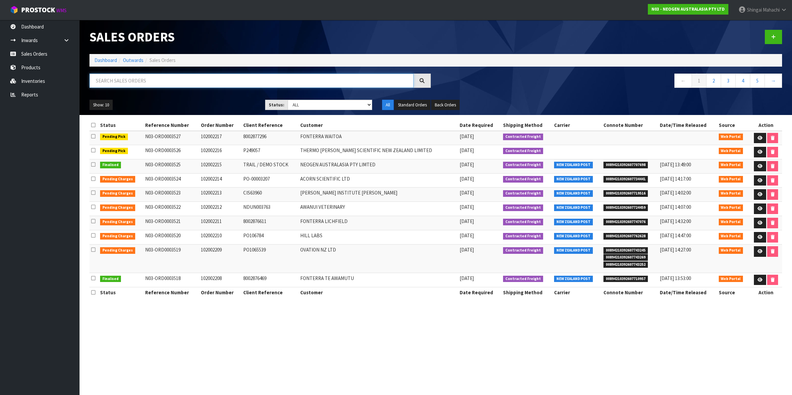
click at [152, 79] on input "text" at bounding box center [252, 81] width 324 height 14
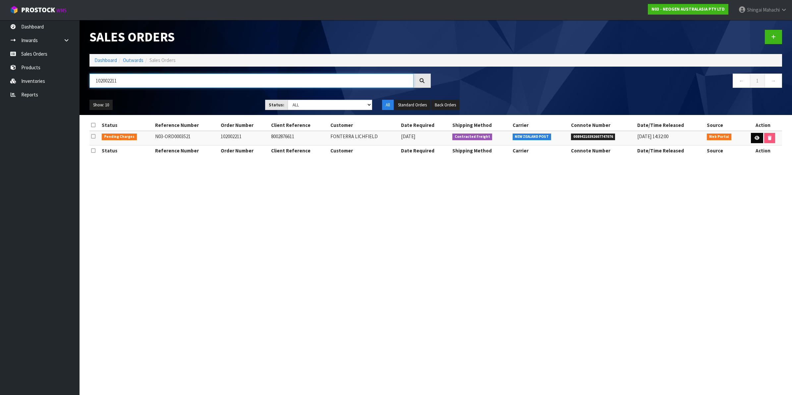
type input "102002211"
click at [755, 137] on icon at bounding box center [757, 138] width 5 height 4
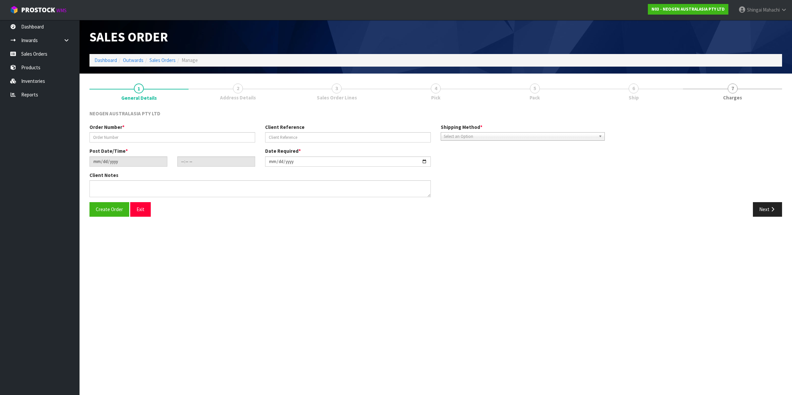
type input "102002211"
type input "8002876611"
type input "[DATE]"
type input "11:40:00.000"
type input "[DATE]"
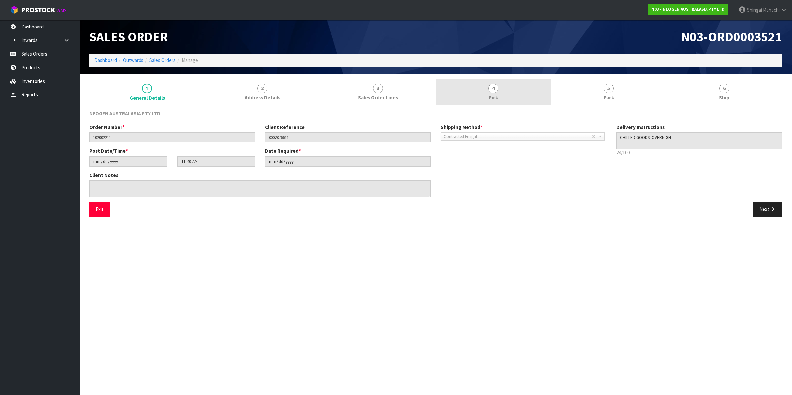
click at [490, 87] on span "4" at bounding box center [494, 89] width 10 height 10
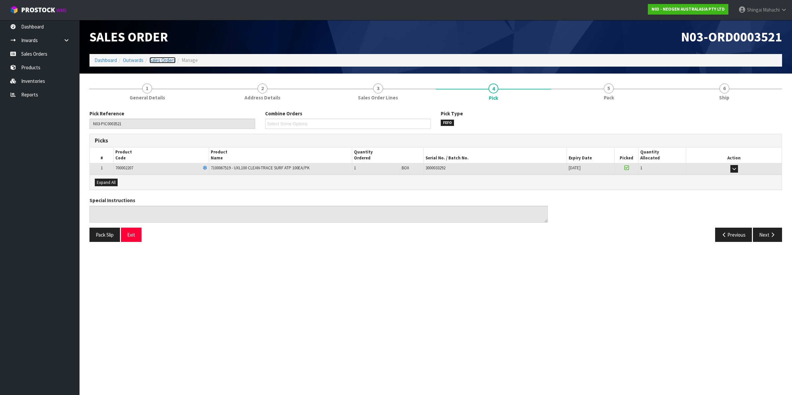
click at [166, 60] on link "Sales Orders" at bounding box center [163, 60] width 26 height 6
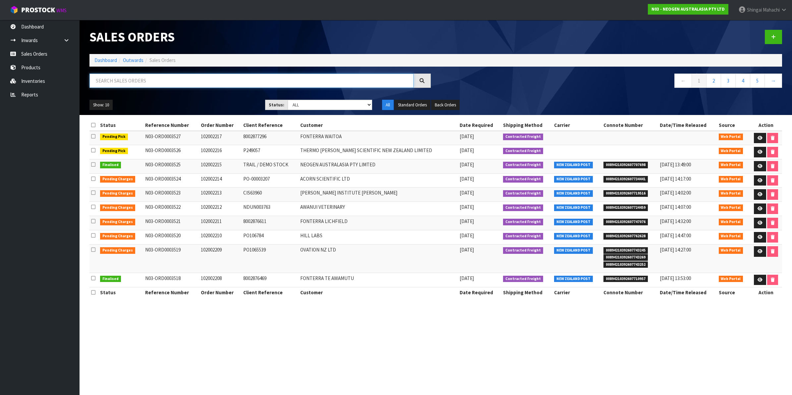
click at [130, 82] on input "text" at bounding box center [252, 81] width 324 height 14
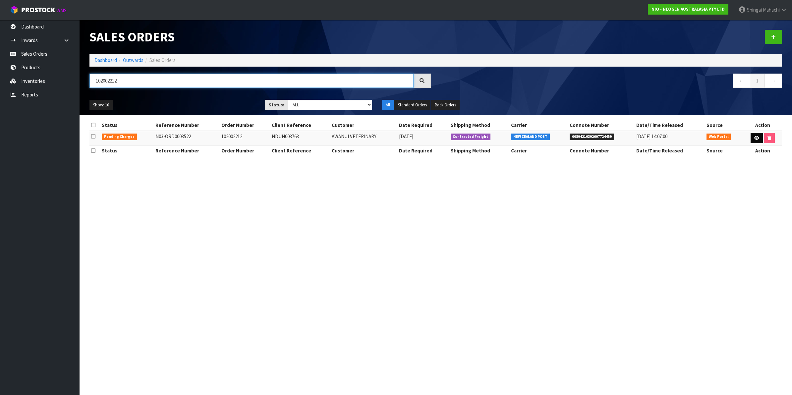
type input "102002212"
click at [755, 138] on icon at bounding box center [757, 138] width 5 height 4
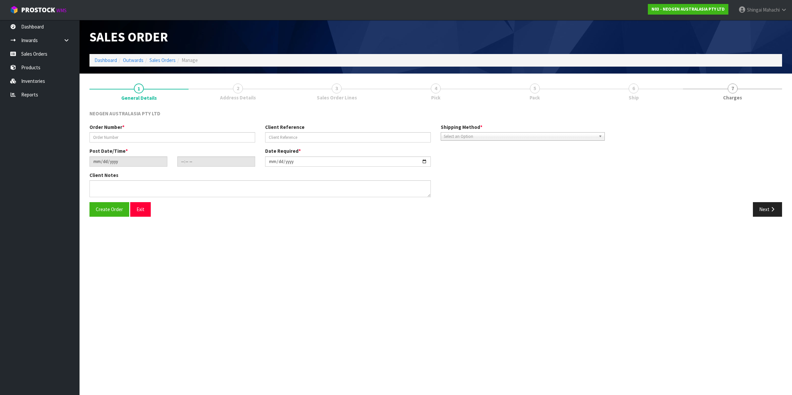
type input "102002212"
type input "NDUN003763"
type input "[DATE]"
type input "11:42:00.000"
type input "[DATE]"
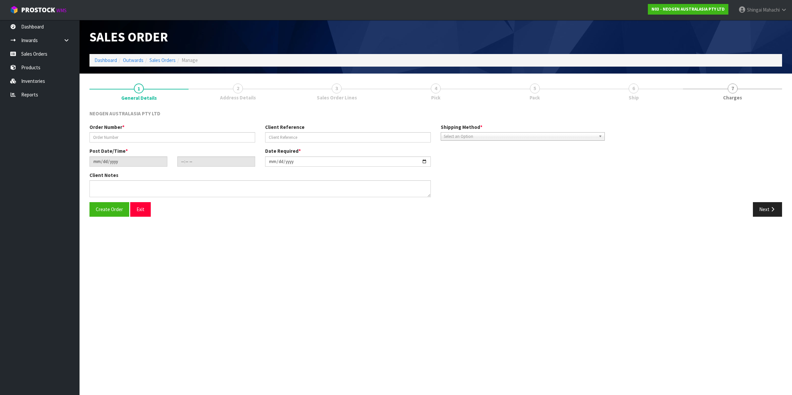
type textarea "ATTN: [PERSON_NAME]"
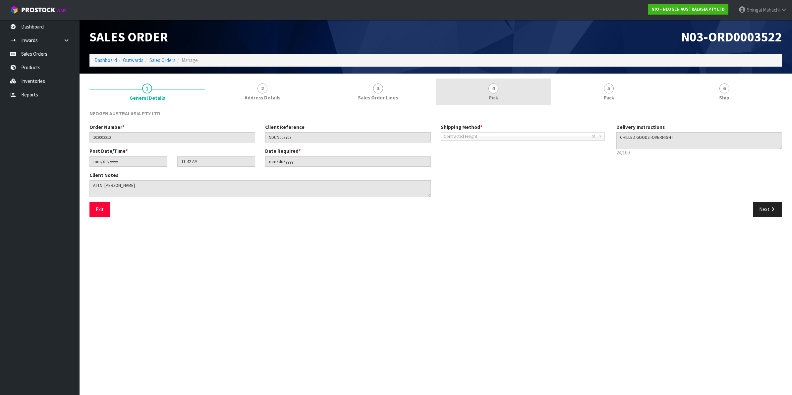
click at [495, 85] on span "4" at bounding box center [494, 89] width 10 height 10
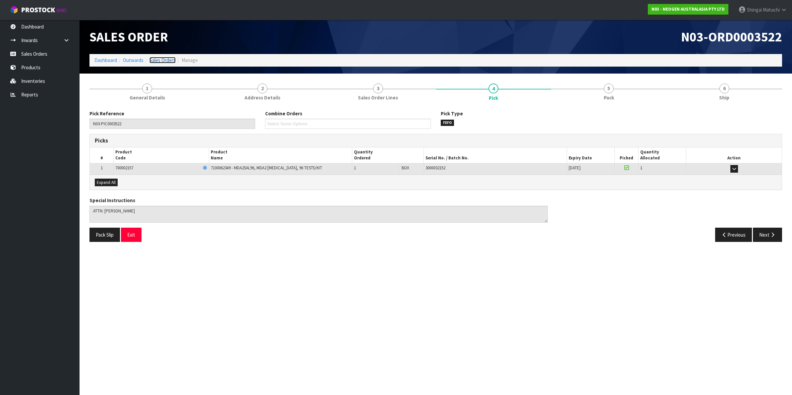
click at [156, 62] on link "Sales Orders" at bounding box center [163, 60] width 26 height 6
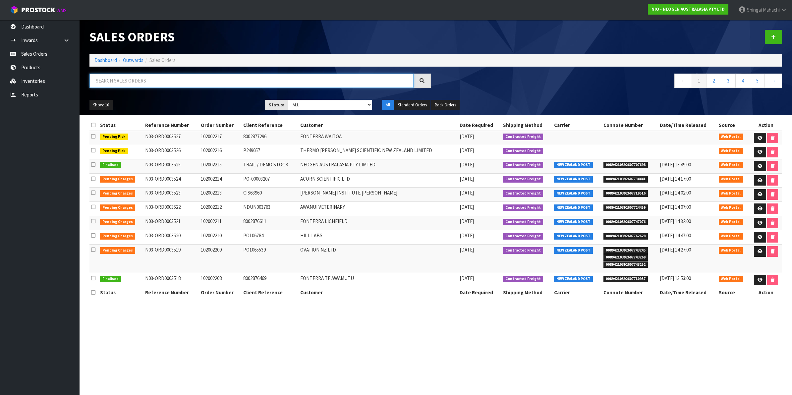
click at [134, 80] on input "text" at bounding box center [252, 81] width 324 height 14
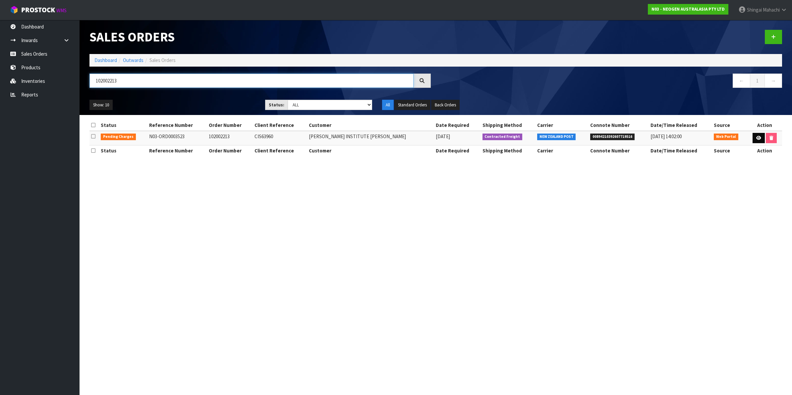
type input "102002213"
click at [757, 137] on icon at bounding box center [759, 138] width 5 height 4
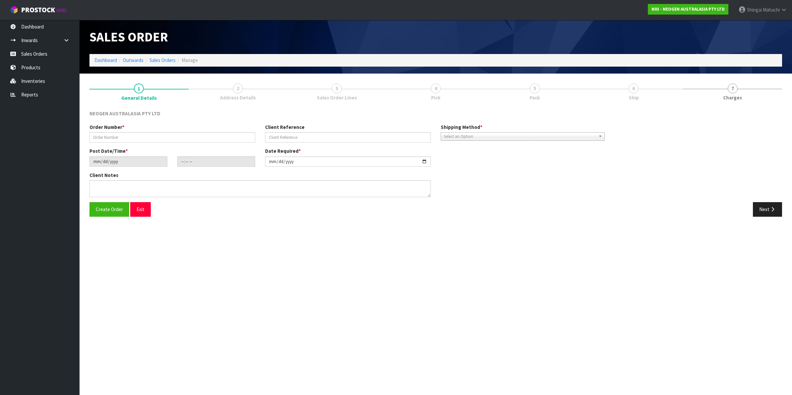
type input "102002213"
type input "CIS63960"
type input "[DATE]"
type input "11:46:00.000"
type input "[DATE]"
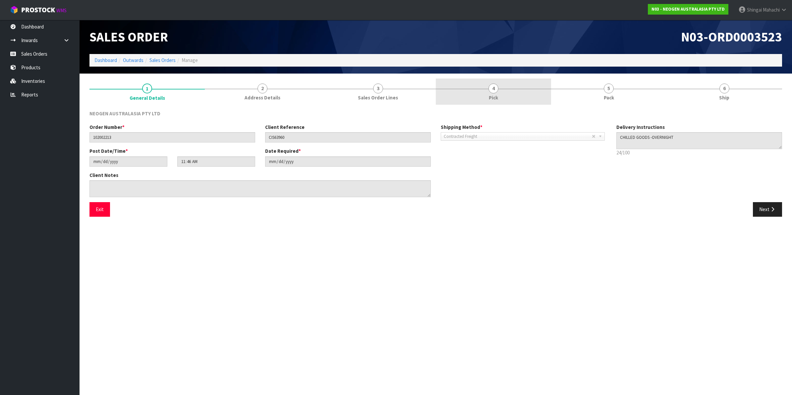
click at [495, 89] on span "4" at bounding box center [494, 89] width 10 height 10
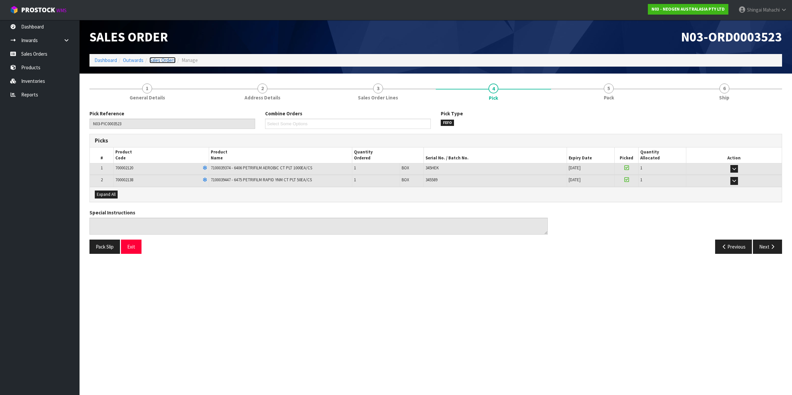
click at [157, 60] on link "Sales Orders" at bounding box center [163, 60] width 26 height 6
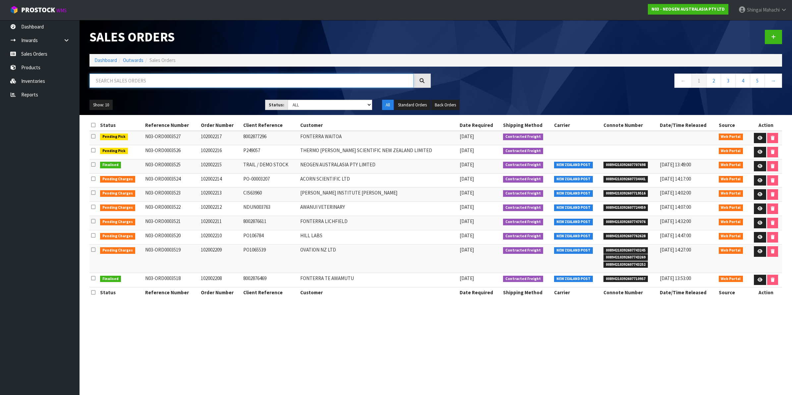
click at [132, 79] on input "text" at bounding box center [252, 81] width 324 height 14
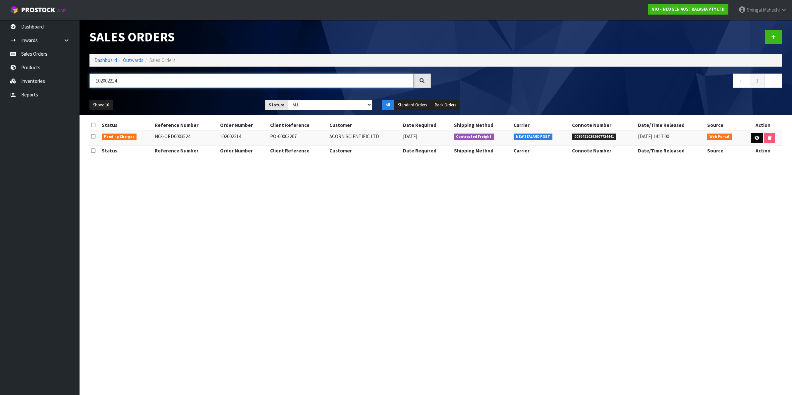
type input "102002214"
click at [755, 138] on icon at bounding box center [757, 138] width 5 height 4
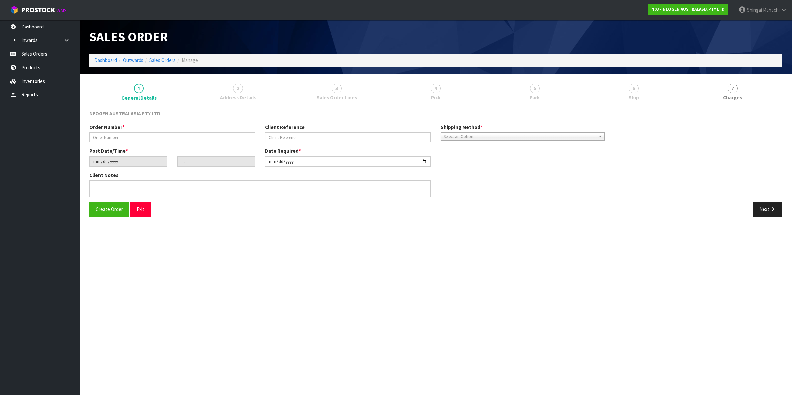
type input "102002214"
type input "PO-00003207"
type input "[DATE]"
type input "11:50:00.000"
type input "[DATE]"
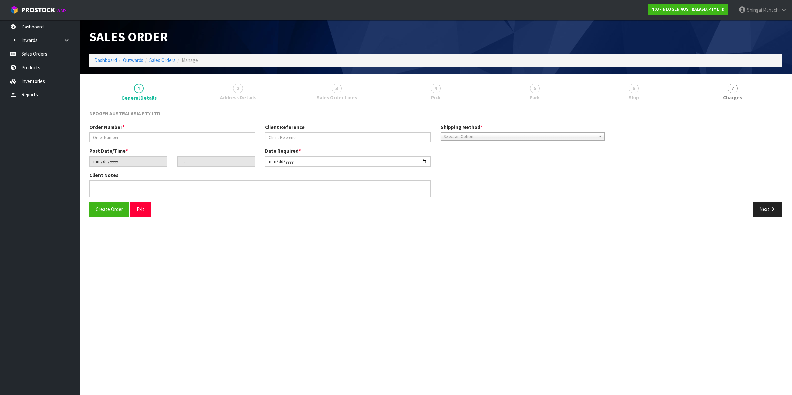
type textarea "ATTN: [PERSON_NAME]"
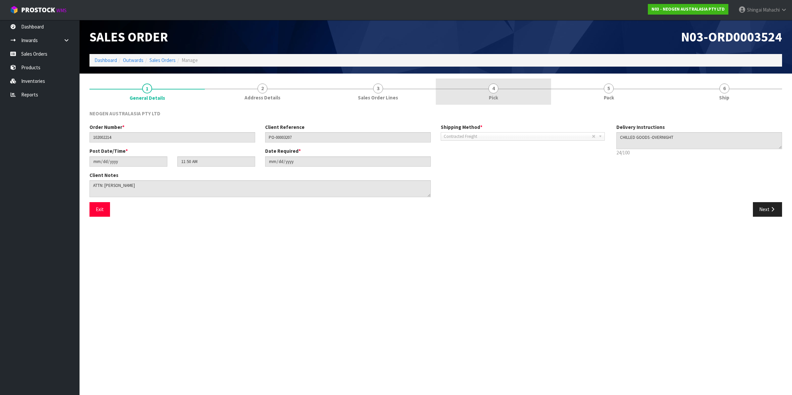
click at [493, 91] on span "4" at bounding box center [494, 89] width 10 height 10
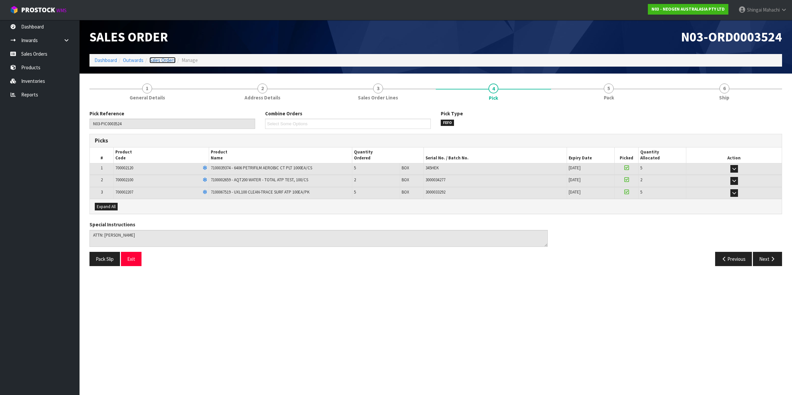
click at [159, 60] on link "Sales Orders" at bounding box center [163, 60] width 26 height 6
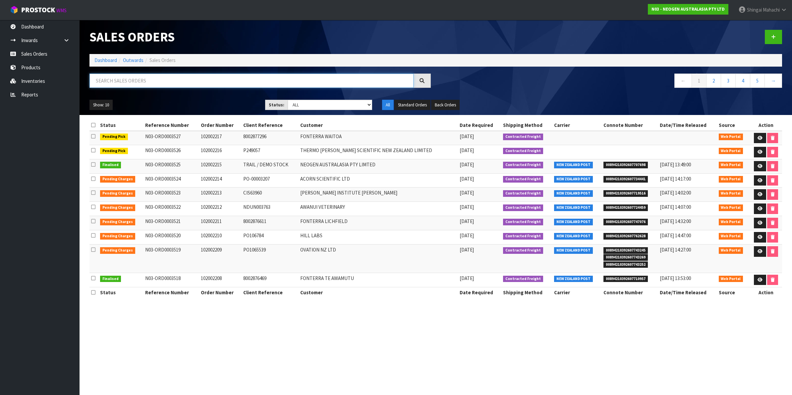
click at [128, 81] on input "text" at bounding box center [252, 81] width 324 height 14
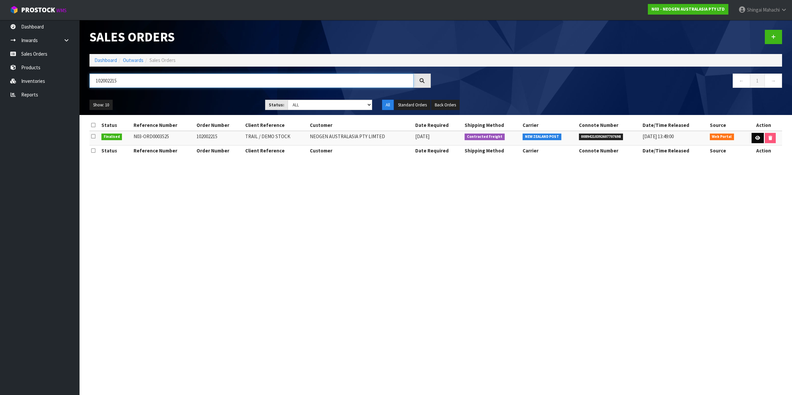
type input "102002215"
click at [756, 138] on icon at bounding box center [758, 138] width 5 height 4
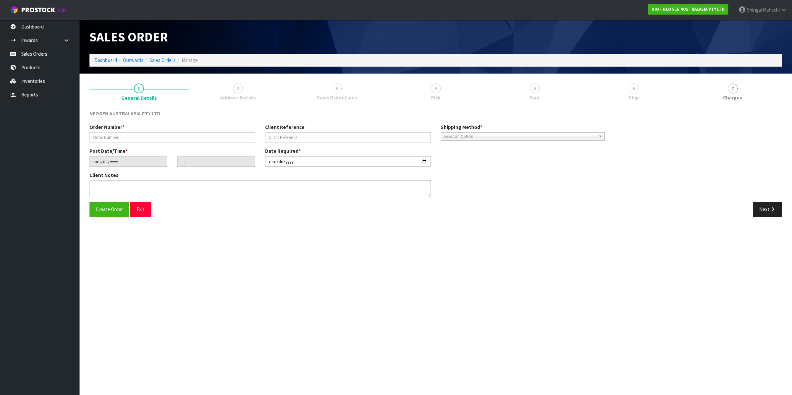
type input "102002215"
type input "TRAIL / DEMO STOCK"
type input "[DATE]"
type input "11:53:00.000"
type input "[DATE]"
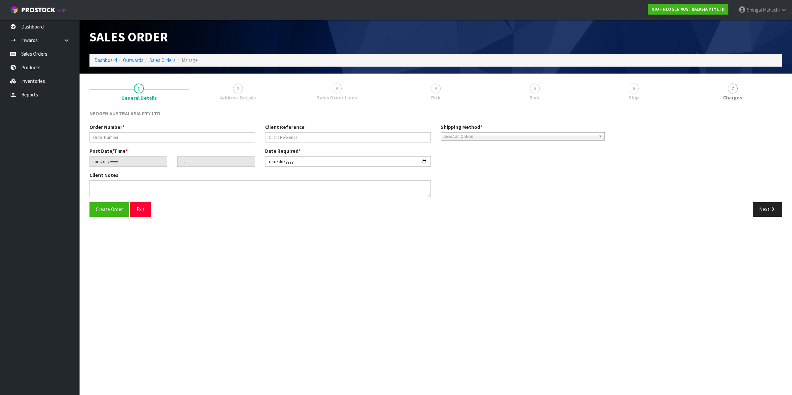
type textarea "ATTN: [PERSON_NAME]"
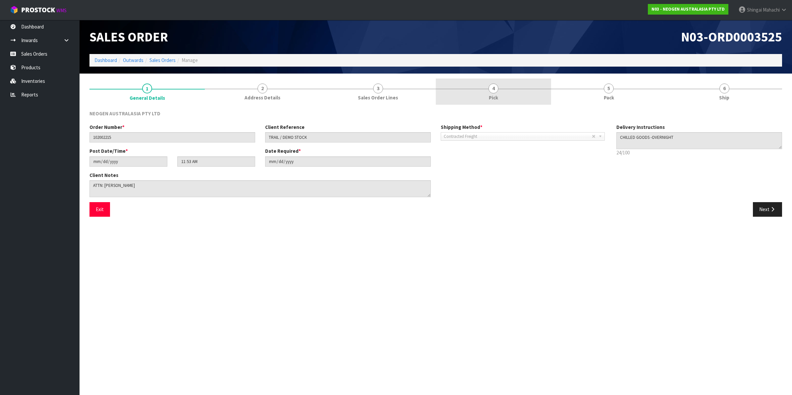
click at [496, 90] on span "4" at bounding box center [494, 89] width 10 height 10
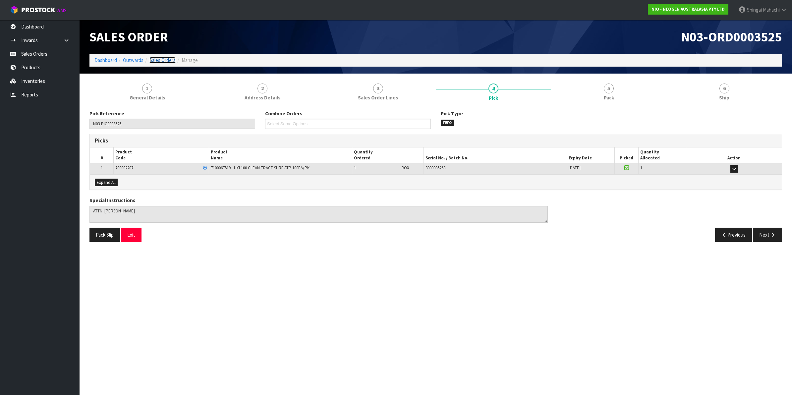
click at [153, 59] on link "Sales Orders" at bounding box center [163, 60] width 26 height 6
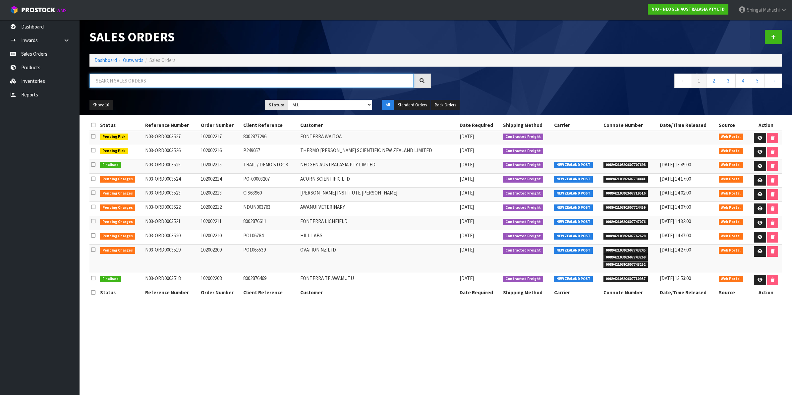
click at [140, 79] on input "text" at bounding box center [252, 81] width 324 height 14
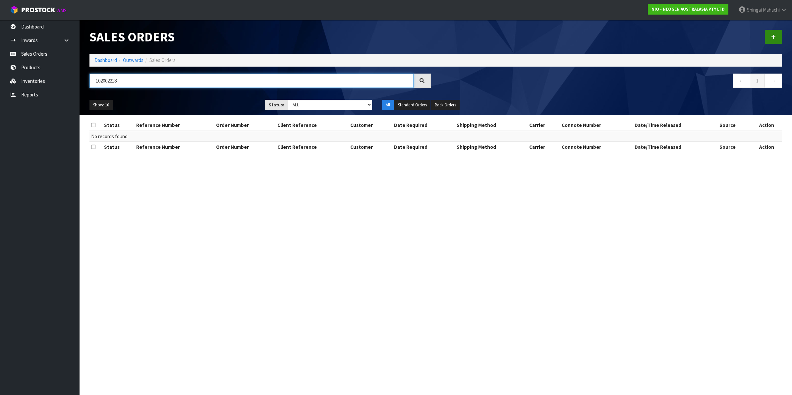
type input "102002218"
click at [771, 34] on link at bounding box center [773, 37] width 17 height 14
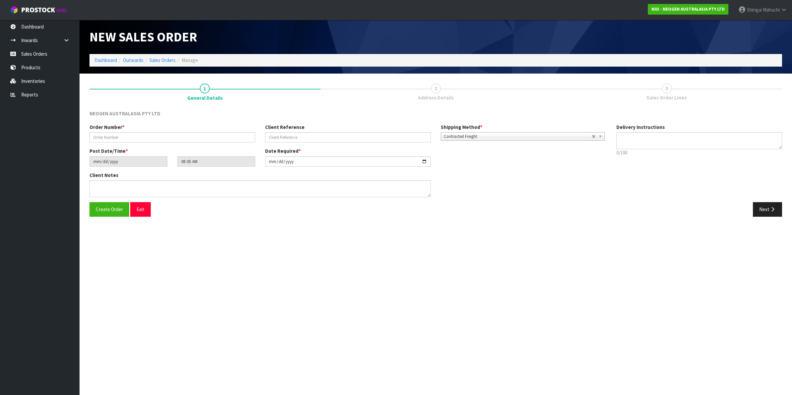
type textarea "CHILLED GOODS -OVERNIGHT"
click at [104, 133] on input "text" at bounding box center [173, 137] width 166 height 10
type input "102002218"
click at [286, 137] on input "text" at bounding box center [348, 137] width 166 height 10
click at [277, 133] on input "text" at bounding box center [348, 137] width 166 height 10
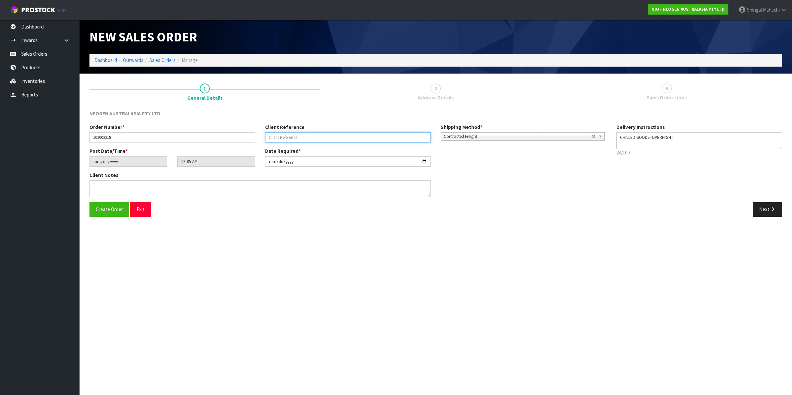
paste input "NH103118"
type input "NH103118"
click at [92, 186] on textarea at bounding box center [260, 188] width 341 height 17
paste textarea "NH HOSPITAL MAIN STORE"
type textarea "ATTN: NH HOSPITAL MAIN STORE"
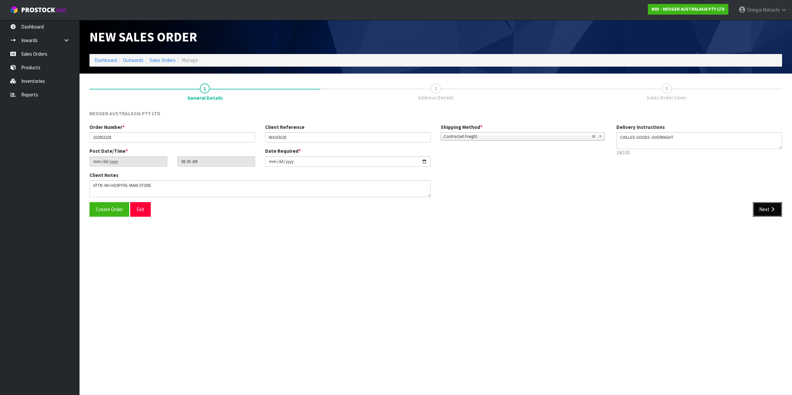
click at [763, 210] on button "Next" at bounding box center [767, 209] width 29 height 14
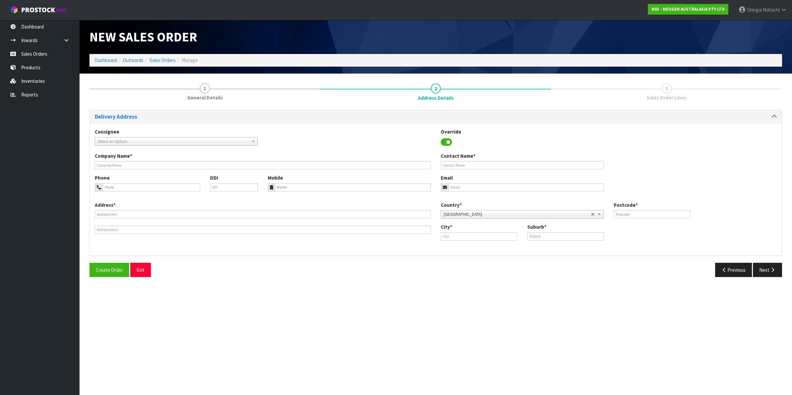
click at [107, 143] on span "Select an Option" at bounding box center [173, 142] width 151 height 8
type input "southrn cross"
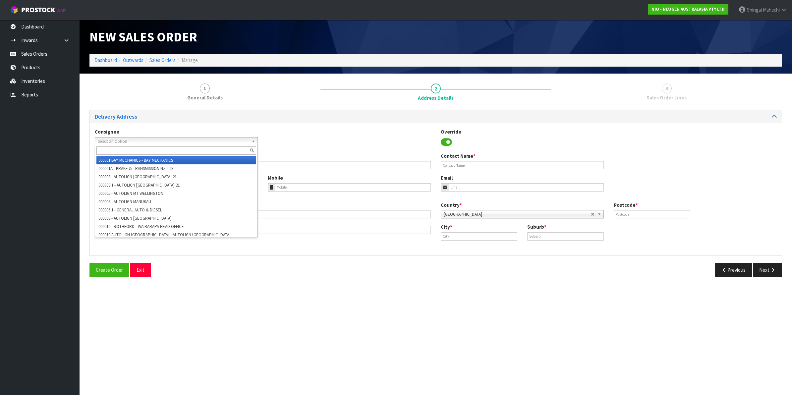
click at [113, 138] on span "Select an Option" at bounding box center [173, 142] width 151 height 8
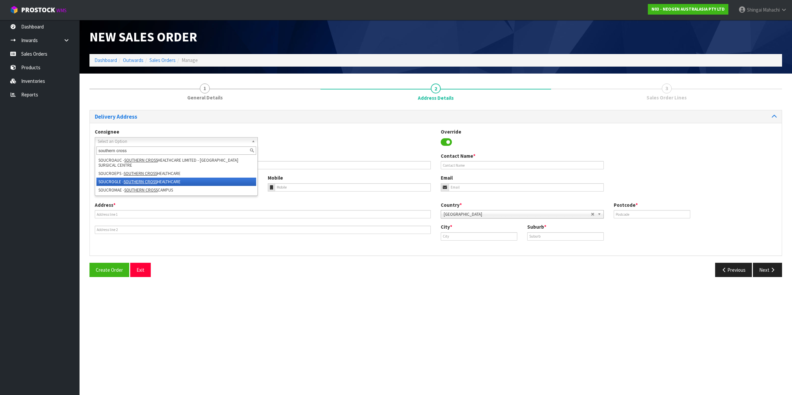
type input "southern cross"
click at [148, 180] on em "SOUTHERN CROSS" at bounding box center [140, 182] width 33 height 6
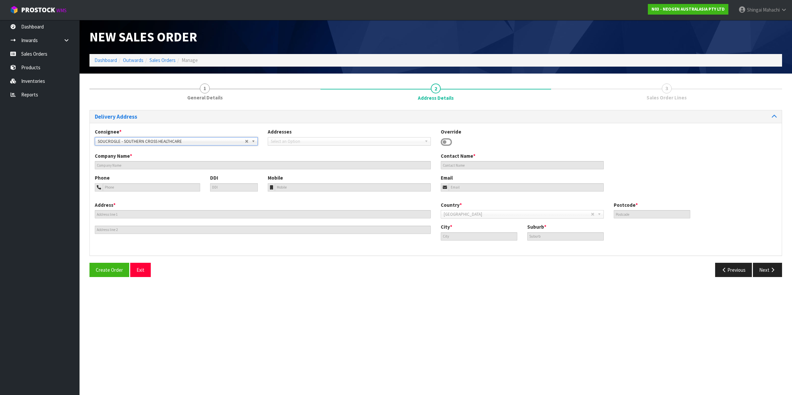
type input "SOUTHERN CROSS HEALTHCARE"
type input "THEATRE STORE, [STREET_ADDRESS]"
type input "0627"
type input "AUCKAND"
type input "GLENFIELD"
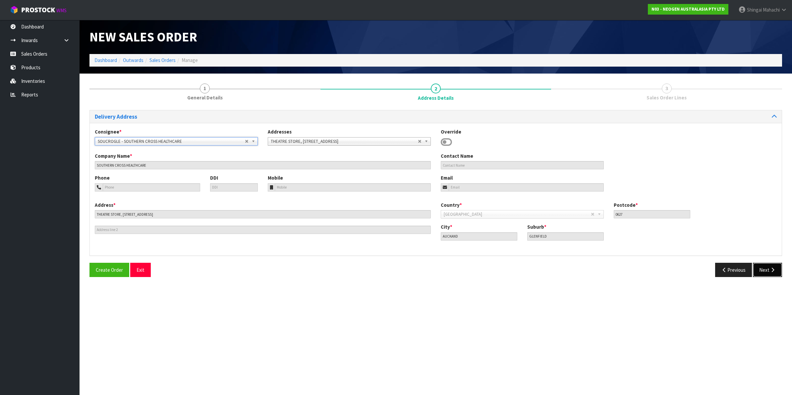
click at [773, 269] on icon "button" at bounding box center [773, 270] width 6 height 5
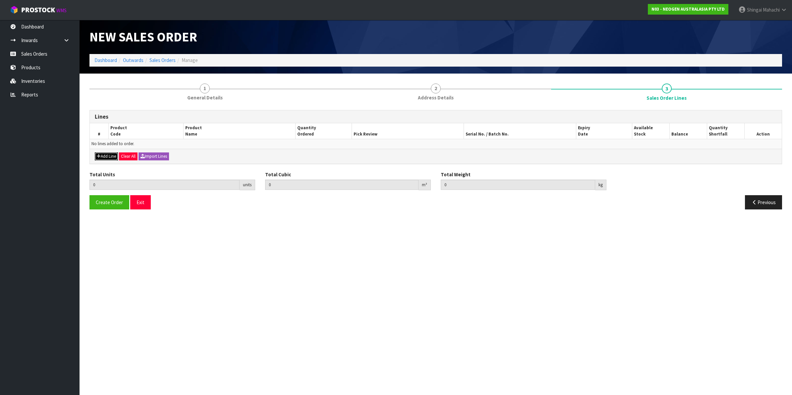
click at [103, 157] on button "Add Line" at bounding box center [106, 156] width 23 height 8
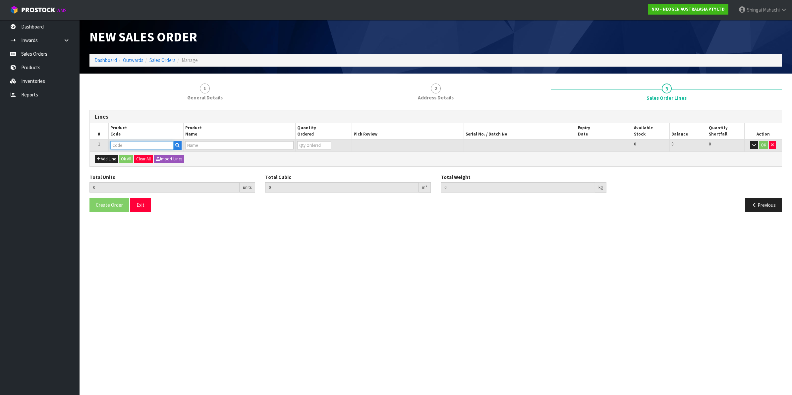
click at [118, 145] on input "text" at bounding box center [141, 145] width 63 height 8
click at [142, 143] on input "text" at bounding box center [141, 145] width 63 height 8
paste input "700002207"
type input "700002207"
type input "0.000000"
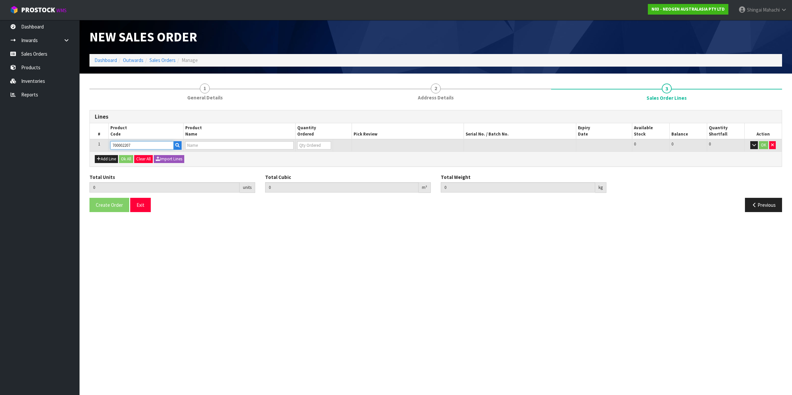
type input "0.000"
type input "7100067519 - UXL100 CLEAN-TRACE SURF ATP 100EA/PK"
type input "0"
type input "700002207"
click at [299, 147] on input "0" at bounding box center [314, 145] width 34 height 8
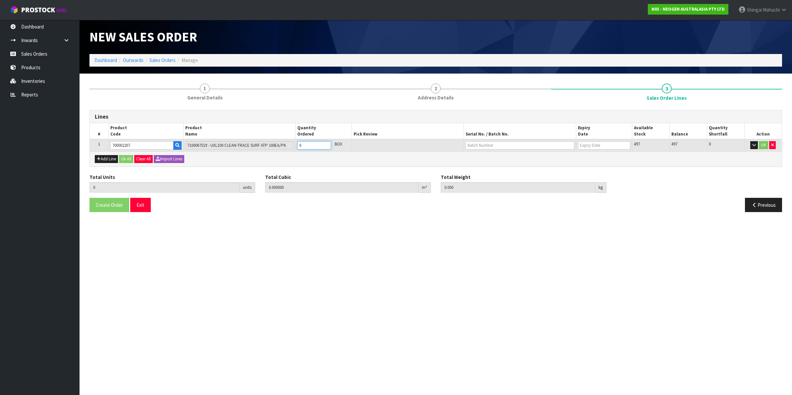
type input "1"
type input "0.006496"
type input "0.96"
type input "1"
click at [474, 146] on input "text" at bounding box center [520, 145] width 109 height 8
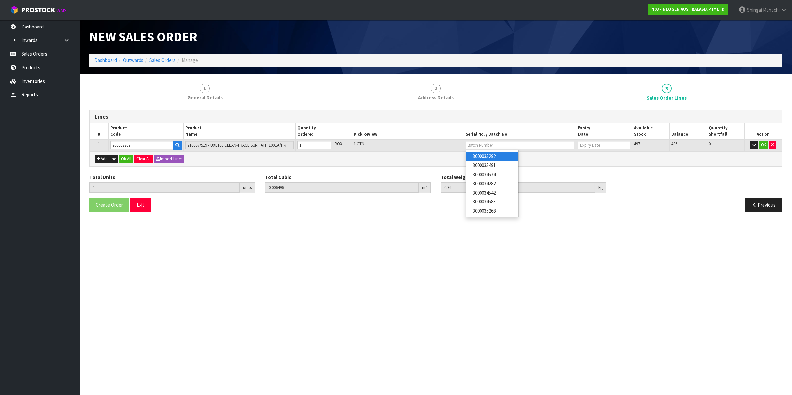
click at [498, 154] on link "3000033292" at bounding box center [492, 156] width 52 height 9
type input "3000033292"
type input "[DATE]"
click at [763, 146] on button "OK" at bounding box center [763, 145] width 9 height 8
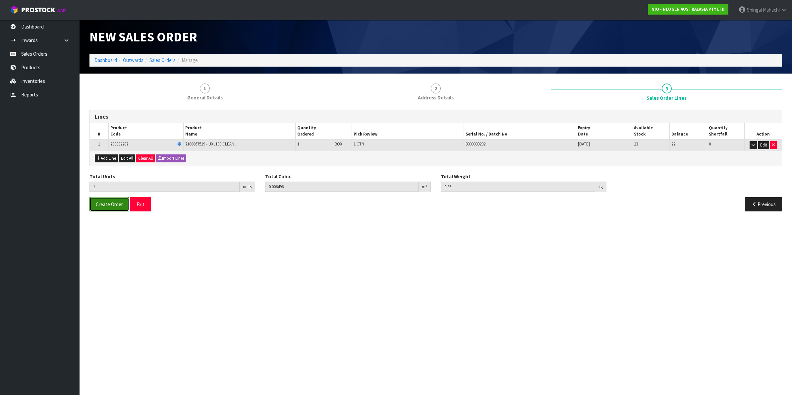
click at [117, 203] on span "Create Order" at bounding box center [109, 204] width 27 height 6
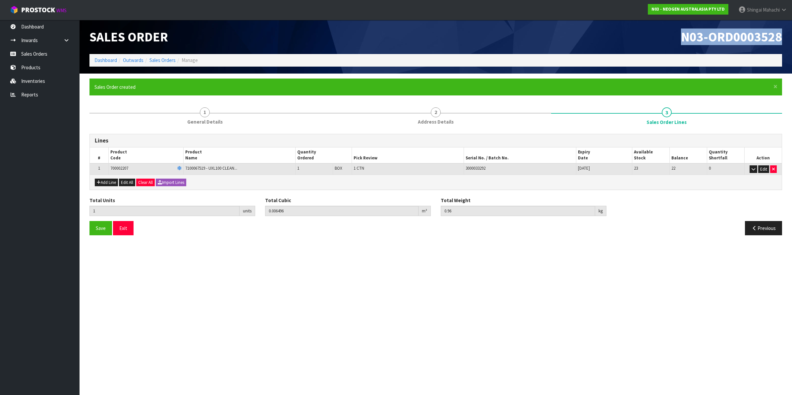
drag, startPoint x: 683, startPoint y: 38, endPoint x: 790, endPoint y: 34, distance: 106.8
click at [790, 34] on header "Sales Order N03-ORD0003528 Dashboard Outwards Sales Orders Manage" at bounding box center [436, 47] width 713 height 54
copy span "N03-ORD0003528"
click at [164, 62] on link "Sales Orders" at bounding box center [163, 60] width 26 height 6
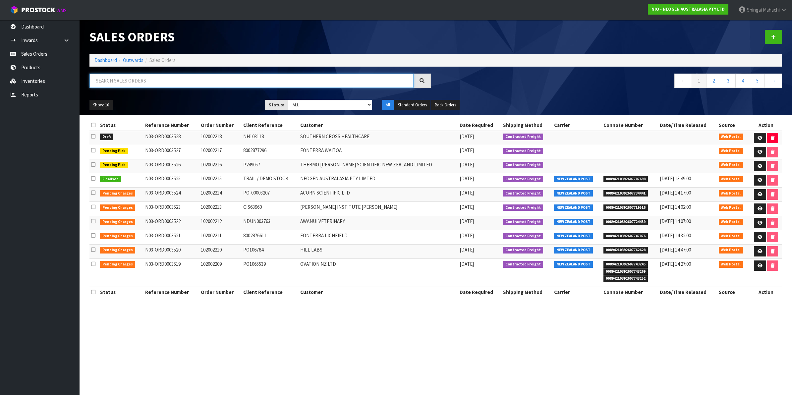
click at [146, 75] on input "text" at bounding box center [252, 81] width 324 height 14
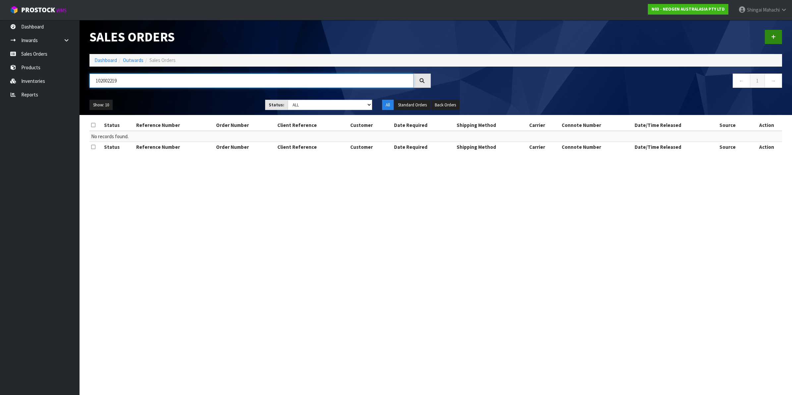
type input "102002219"
click at [772, 35] on icon at bounding box center [773, 36] width 5 height 5
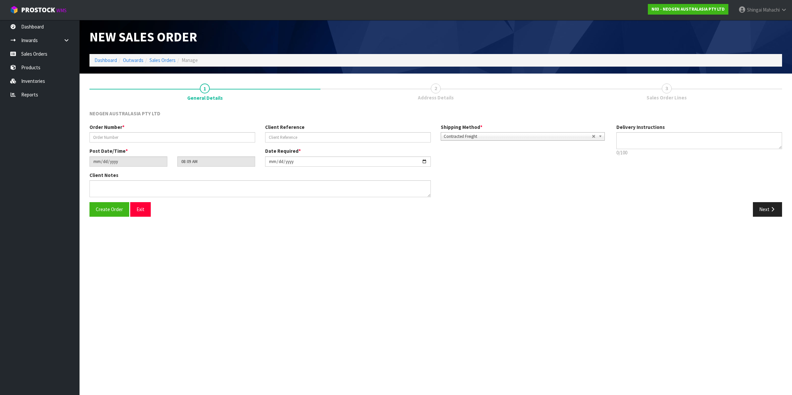
type textarea "CHILLED GOODS -OVERNIGHT"
click at [126, 136] on input "text" at bounding box center [173, 137] width 166 height 10
type input "102002219"
click at [278, 137] on input "text" at bounding box center [348, 137] width 166 height 10
paste input "QC"
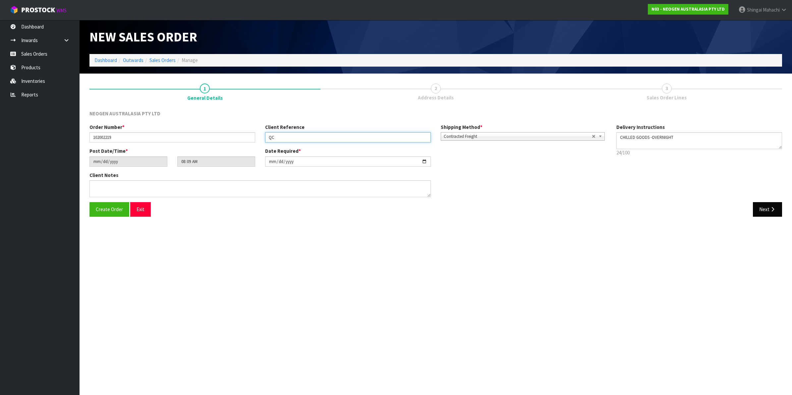
type input "QC"
click at [762, 210] on button "Next" at bounding box center [767, 209] width 29 height 14
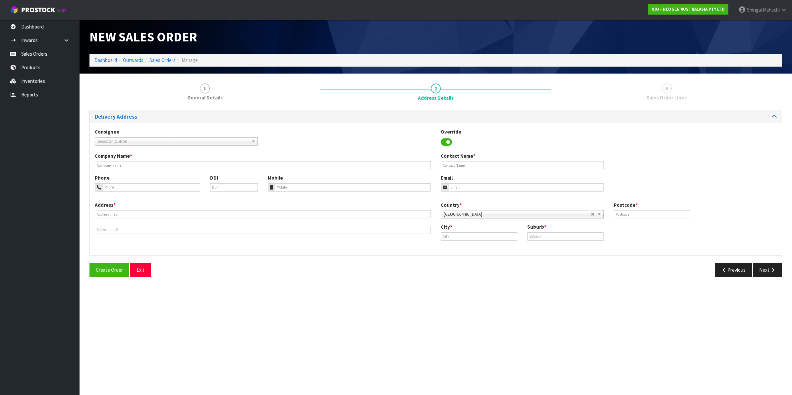
click at [111, 143] on span "Select an Option" at bounding box center [173, 142] width 151 height 8
type input "ottogi"
click at [148, 158] on li "[PERSON_NAME] - OTTOGI NEW ZEALAND LIMITED" at bounding box center [176, 160] width 160 height 8
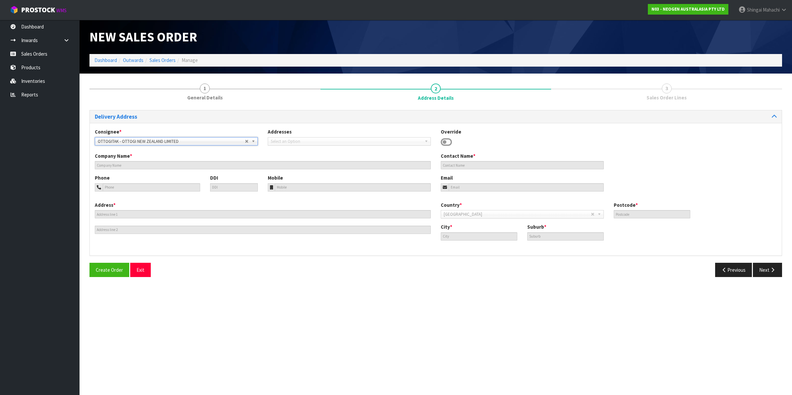
type input "OTTOGI NEW ZEALAND LIMITED"
type input "KAITY J"
type input "[STREET_ADDRESS]"
type input "2105"
type input "[GEOGRAPHIC_DATA]"
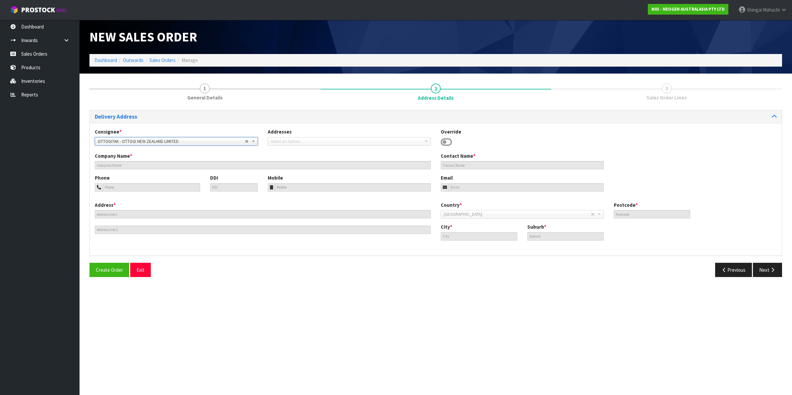
type input "[PERSON_NAME]"
click at [770, 269] on icon "button" at bounding box center [773, 270] width 6 height 5
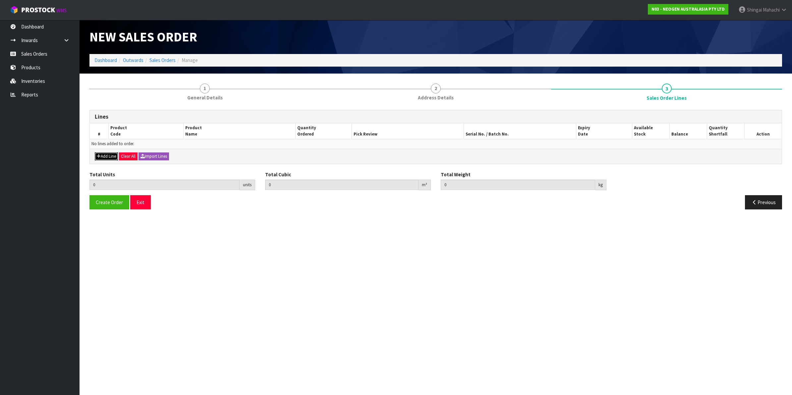
click at [105, 156] on button "Add Line" at bounding box center [106, 156] width 23 height 8
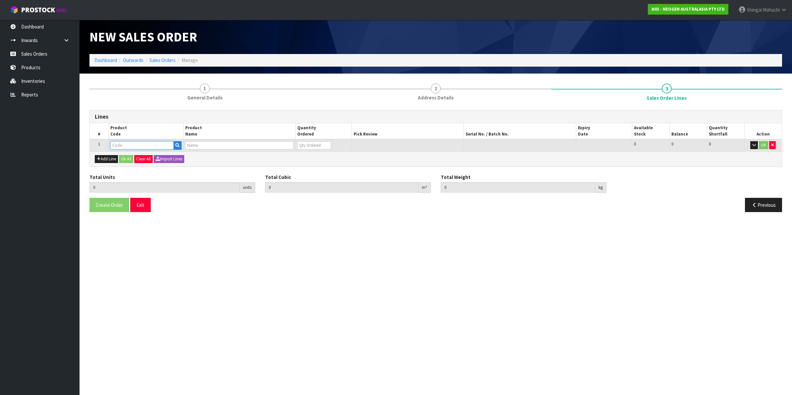
click at [127, 142] on input "text" at bounding box center [141, 145] width 63 height 8
paste input "700006852"
type input "700006852"
type input "0.000000"
type input "0.000"
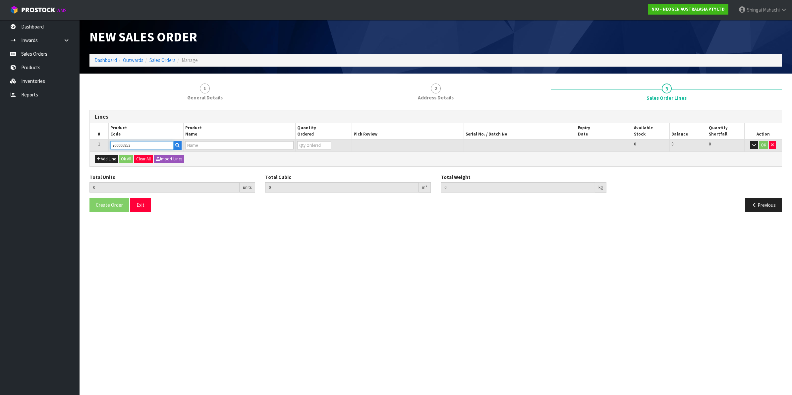
type input "DPWS9 DILUENT PWS (9ML 400/BOX) LABEL - IN VITRO ONLY"
type input "0"
type input "700006852"
click at [117, 157] on button "Add Line" at bounding box center [106, 159] width 23 height 8
type input "0"
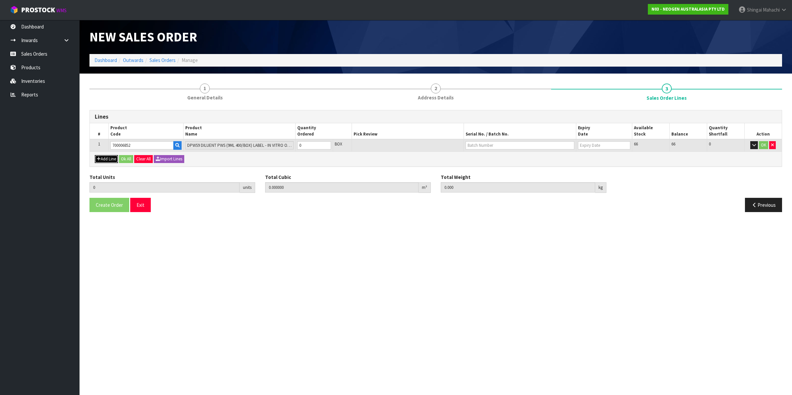
type input "0"
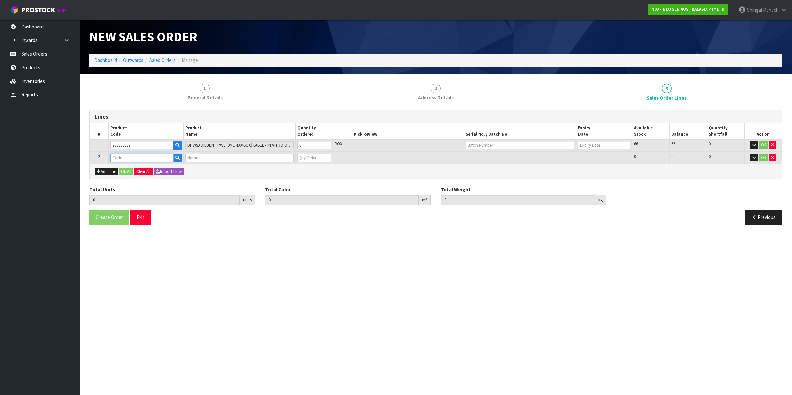
click at [118, 161] on input "text" at bounding box center [141, 158] width 63 height 8
paste input "700002007"
type input "700002007"
type input "0.000000"
type input "0.000"
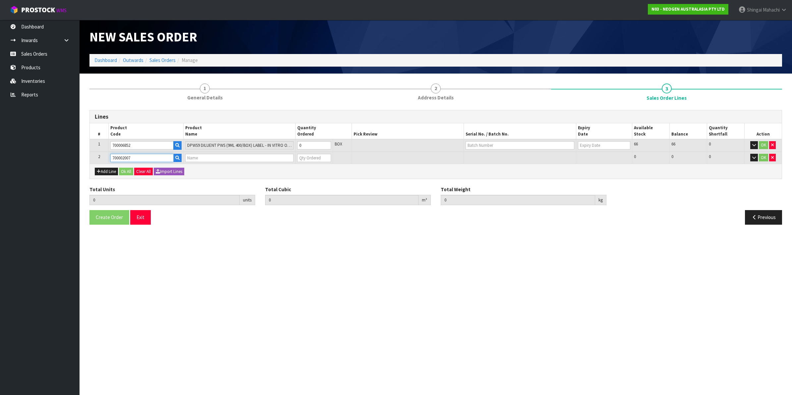
type input "7000030171 - 6433 QUICK SWAB 250/CS"
type input "0"
type input "700002007"
drag, startPoint x: 309, startPoint y: 145, endPoint x: 294, endPoint y: 146, distance: 14.4
click at [294, 146] on tr "1 700006852 DPWS9 DILUENT PWS (9ML 400/BOX) LABEL - IN VITRO ONLY 0 BOX 66 66 0…" at bounding box center [436, 145] width 692 height 13
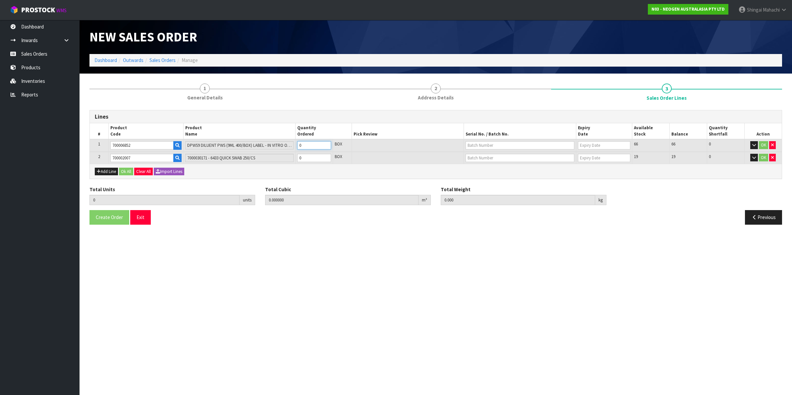
type input "1"
type input "0.03654"
type input "9.44"
type input "1"
click at [289, 157] on tr "2 700002007 7000030171 - 6433 QUICK SWAB 250/CS 0 BOX 19 19 0 OK" at bounding box center [436, 158] width 692 height 12
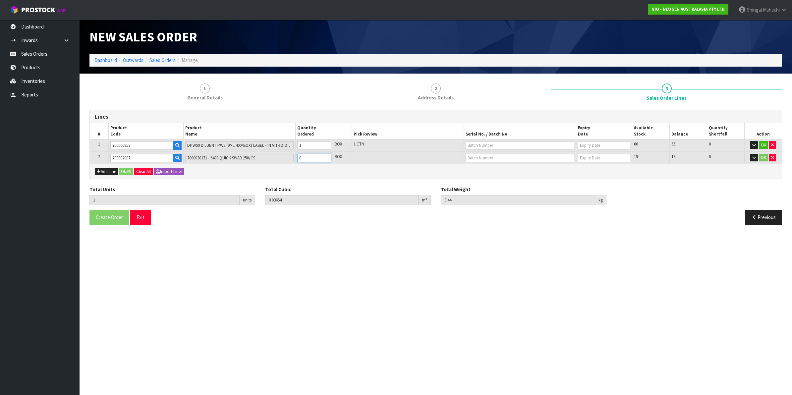
type input "2"
type input "0.048024"
type input "11.1"
click at [482, 145] on input "text" at bounding box center [520, 145] width 109 height 8
click at [494, 166] on link "250826M" at bounding box center [492, 165] width 52 height 9
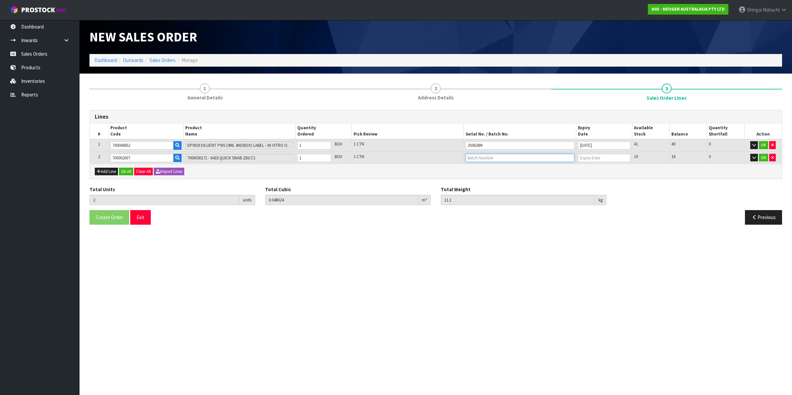
click at [481, 158] on input "text" at bounding box center [520, 158] width 109 height 8
click at [485, 172] on link "27725" at bounding box center [492, 168] width 52 height 9
click at [764, 144] on button "OK" at bounding box center [763, 145] width 9 height 8
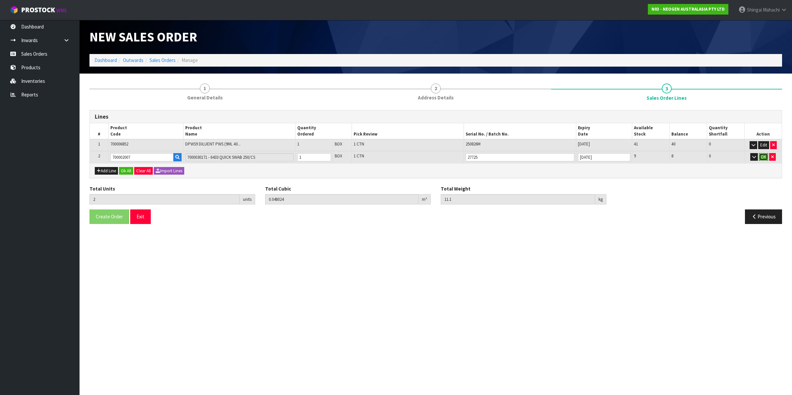
click at [764, 155] on button "OK" at bounding box center [763, 157] width 9 height 8
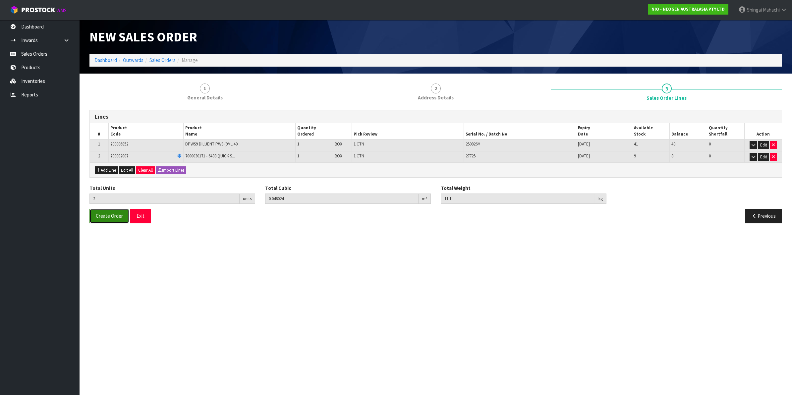
click at [111, 220] on button "Create Order" at bounding box center [110, 216] width 40 height 14
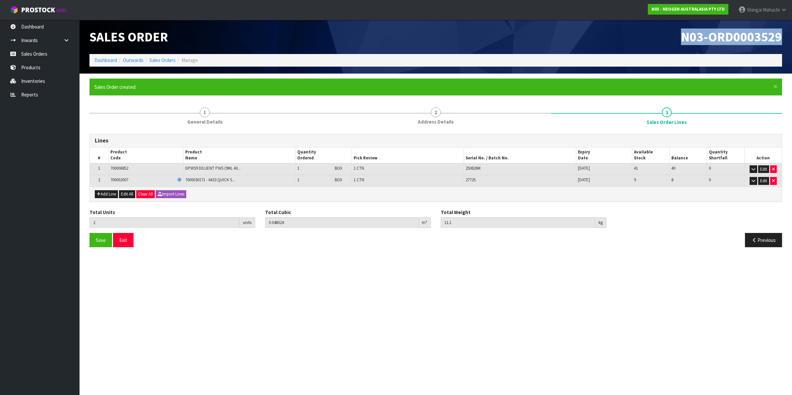
drag, startPoint x: 681, startPoint y: 37, endPoint x: 788, endPoint y: 37, distance: 106.4
click at [788, 37] on header "Sales Order N03-ORD0003529 Dashboard Outwards Sales Orders Manage" at bounding box center [436, 47] width 713 height 54
copy span "N03-ORD0003529"
click at [160, 62] on link "Sales Orders" at bounding box center [163, 60] width 26 height 6
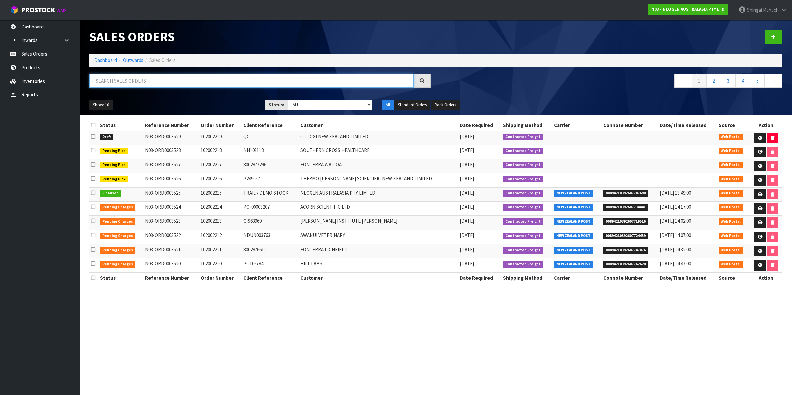
click at [121, 83] on input "text" at bounding box center [252, 81] width 324 height 14
click at [114, 79] on input "text" at bounding box center [252, 81] width 324 height 14
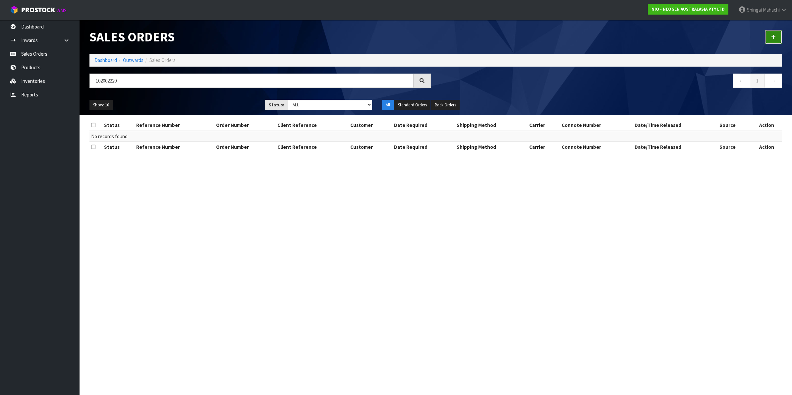
click at [772, 35] on icon at bounding box center [773, 36] width 5 height 5
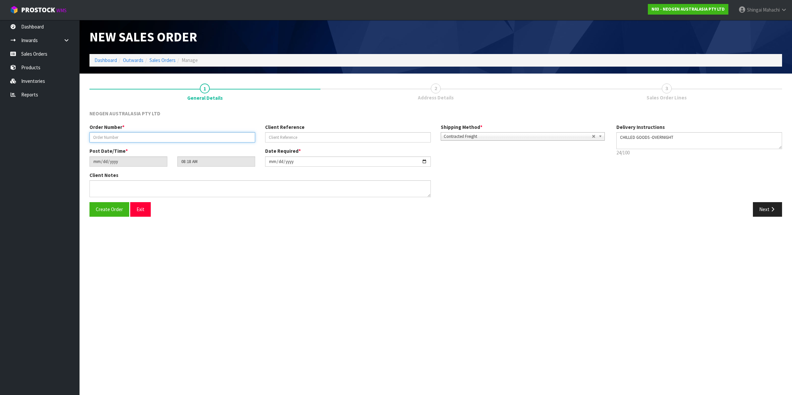
click at [108, 137] on input "text" at bounding box center [173, 137] width 166 height 10
click at [282, 139] on input "text" at bounding box center [348, 137] width 166 height 10
paste input "8002877535"
click at [770, 211] on icon "button" at bounding box center [773, 209] width 6 height 5
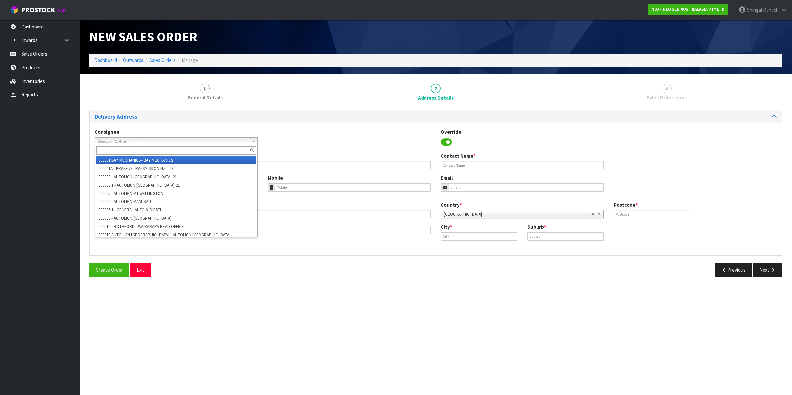
click at [152, 143] on span "Select an Option" at bounding box center [173, 142] width 151 height 8
click at [112, 151] on input "text" at bounding box center [176, 151] width 160 height 8
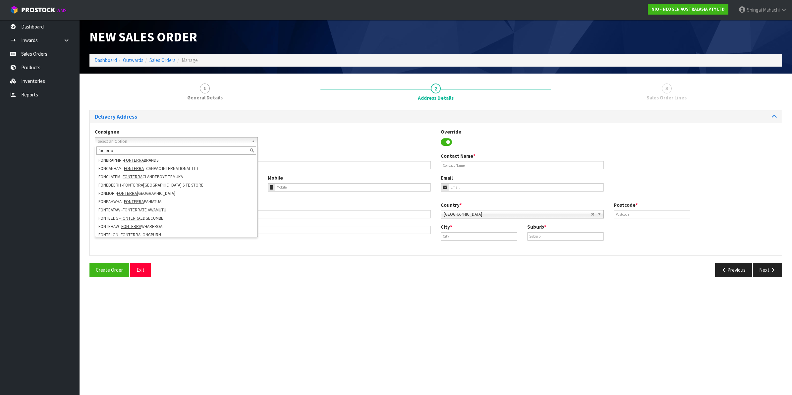
scroll to position [41, 0]
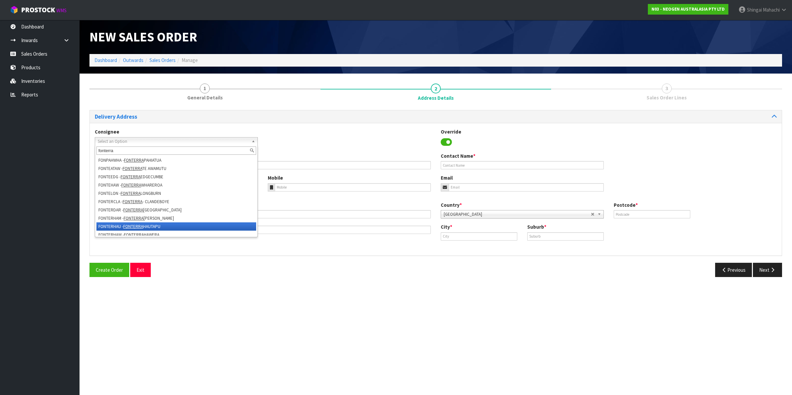
click at [162, 224] on li "FONTERHAU - [GEOGRAPHIC_DATA]" at bounding box center [176, 226] width 160 height 8
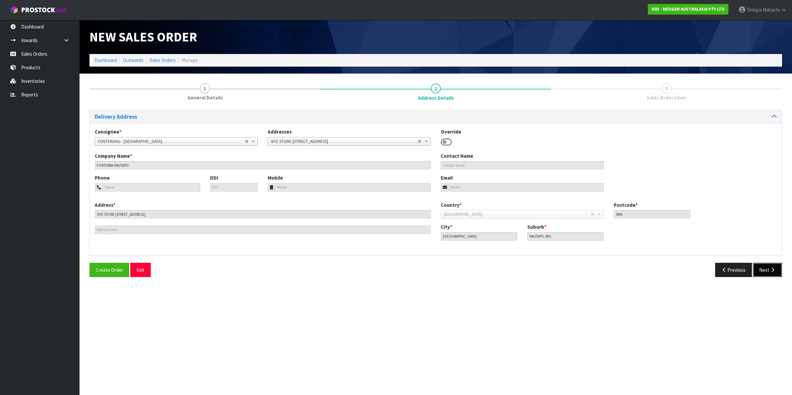
click at [764, 271] on button "Next" at bounding box center [767, 270] width 29 height 14
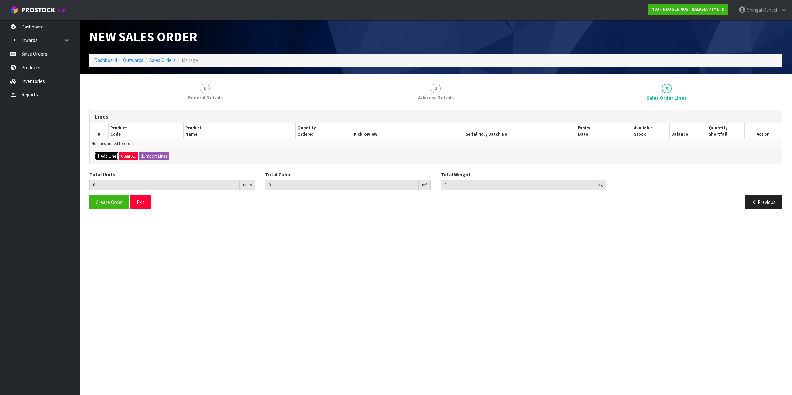
click at [100, 158] on button "Add Line" at bounding box center [106, 156] width 23 height 8
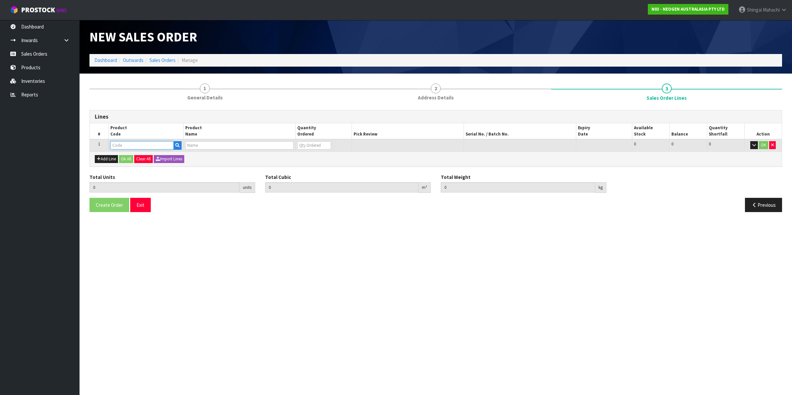
click at [128, 142] on input "text" at bounding box center [141, 145] width 63 height 8
click at [120, 148] on input "text" at bounding box center [141, 145] width 63 height 8
paste input "700002207"
drag, startPoint x: 313, startPoint y: 146, endPoint x: 282, endPoint y: 150, distance: 31.3
click at [282, 150] on tr "1 700002207 7100067519 - UXL100 CLEAN-TRACE SURF ATP 100EA/PK 0 BOX 496 496 0 OK" at bounding box center [436, 145] width 692 height 12
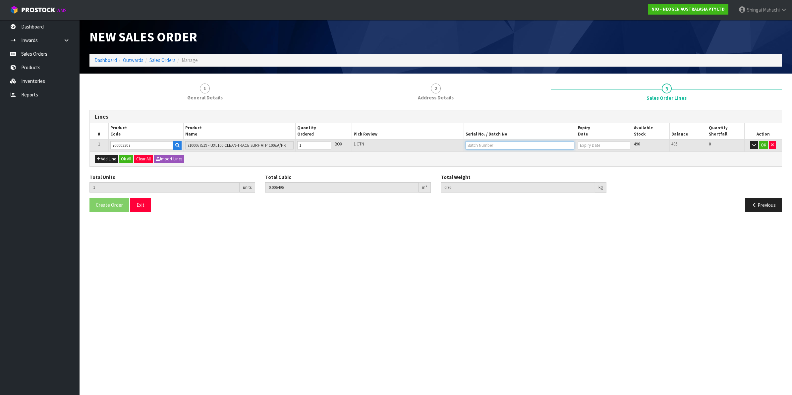
click at [481, 146] on input "text" at bounding box center [520, 145] width 109 height 8
click at [487, 158] on link "3000033292" at bounding box center [492, 156] width 52 height 9
click at [763, 145] on button "OK" at bounding box center [763, 145] width 9 height 8
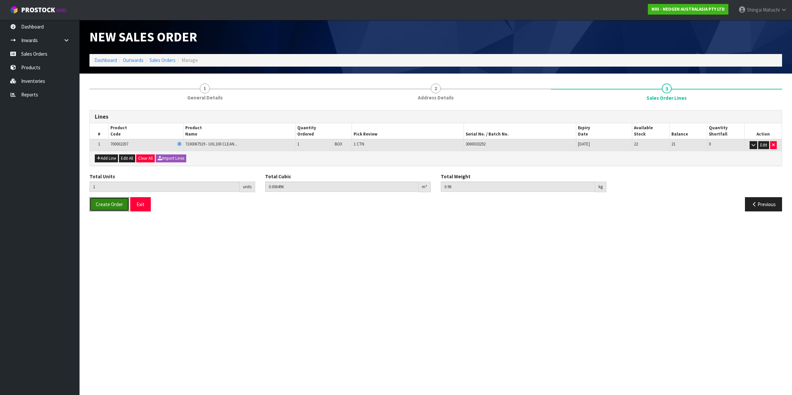
click at [105, 206] on span "Create Order" at bounding box center [109, 204] width 27 height 6
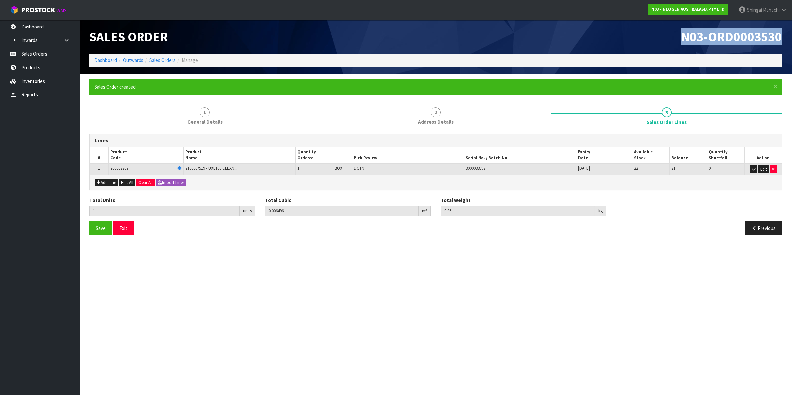
drag, startPoint x: 683, startPoint y: 35, endPoint x: 784, endPoint y: 37, distance: 101.5
click at [784, 37] on div "N03-ORD0003530" at bounding box center [611, 37] width 351 height 34
copy span "N03-ORD0003530"
click at [38, 52] on link "Sales Orders" at bounding box center [40, 54] width 80 height 14
